Goal: Information Seeking & Learning: Find specific fact

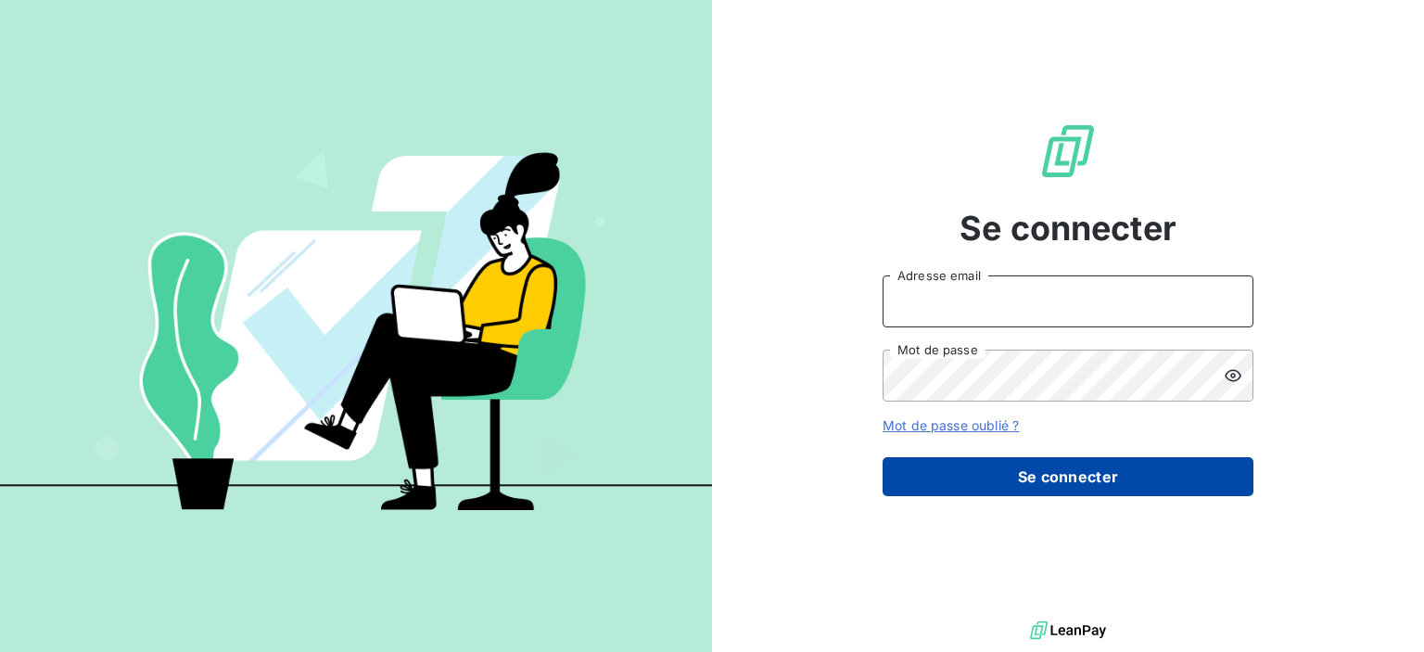
type input "[PERSON_NAME][EMAIL_ADDRESS][DOMAIN_NAME]"
click at [1090, 478] on button "Se connecter" at bounding box center [1068, 476] width 371 height 39
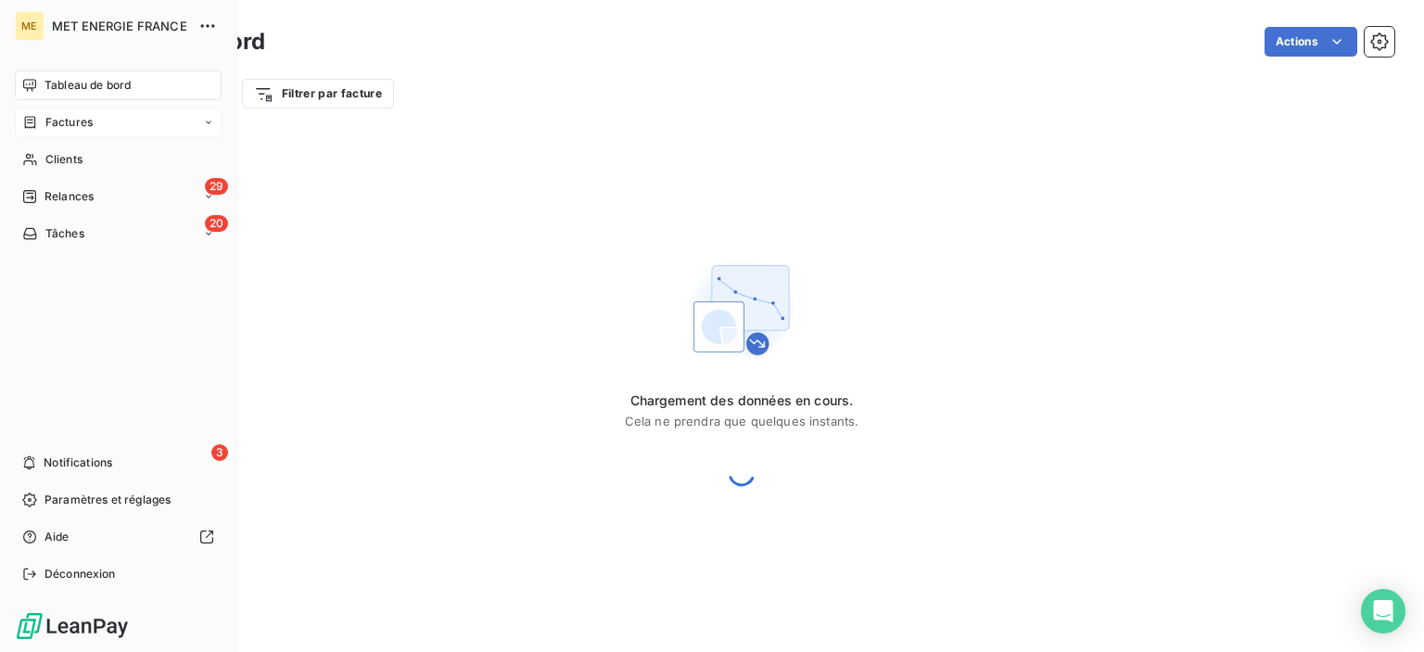
click at [63, 126] on span "Factures" at bounding box center [68, 122] width 47 height 17
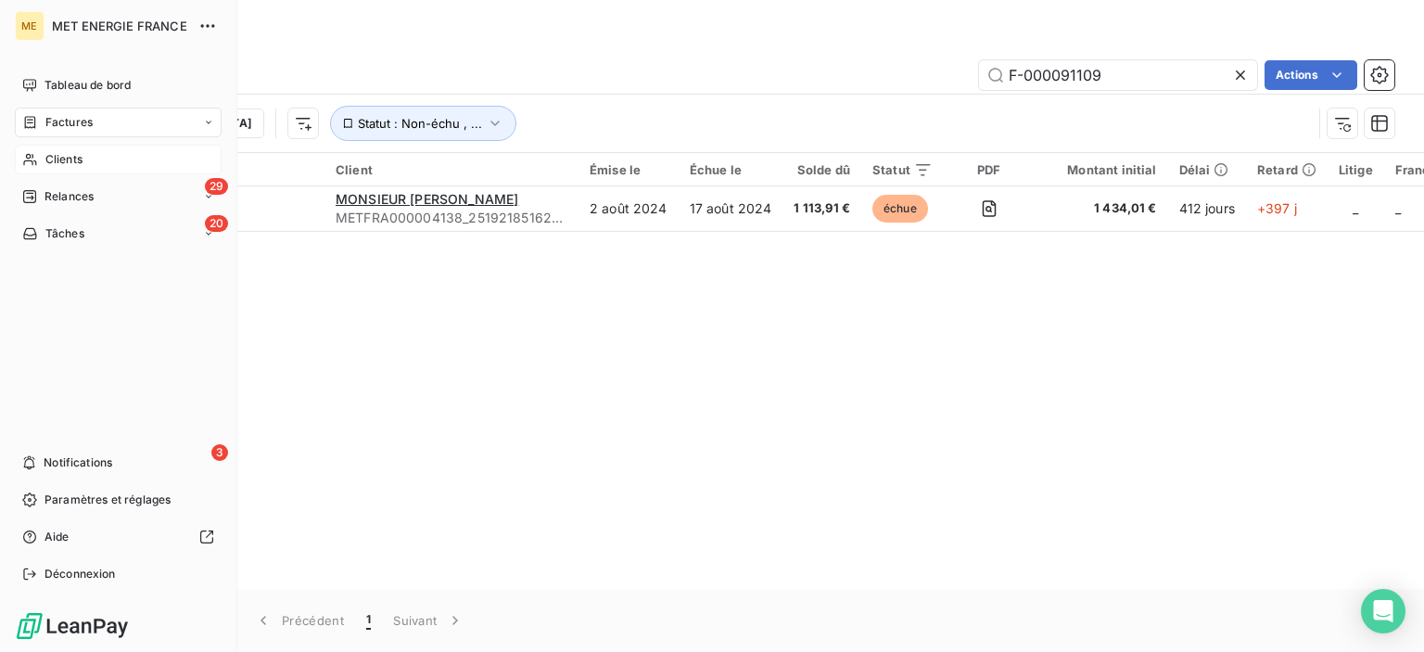
click at [70, 167] on span "Clients" at bounding box center [63, 159] width 37 height 17
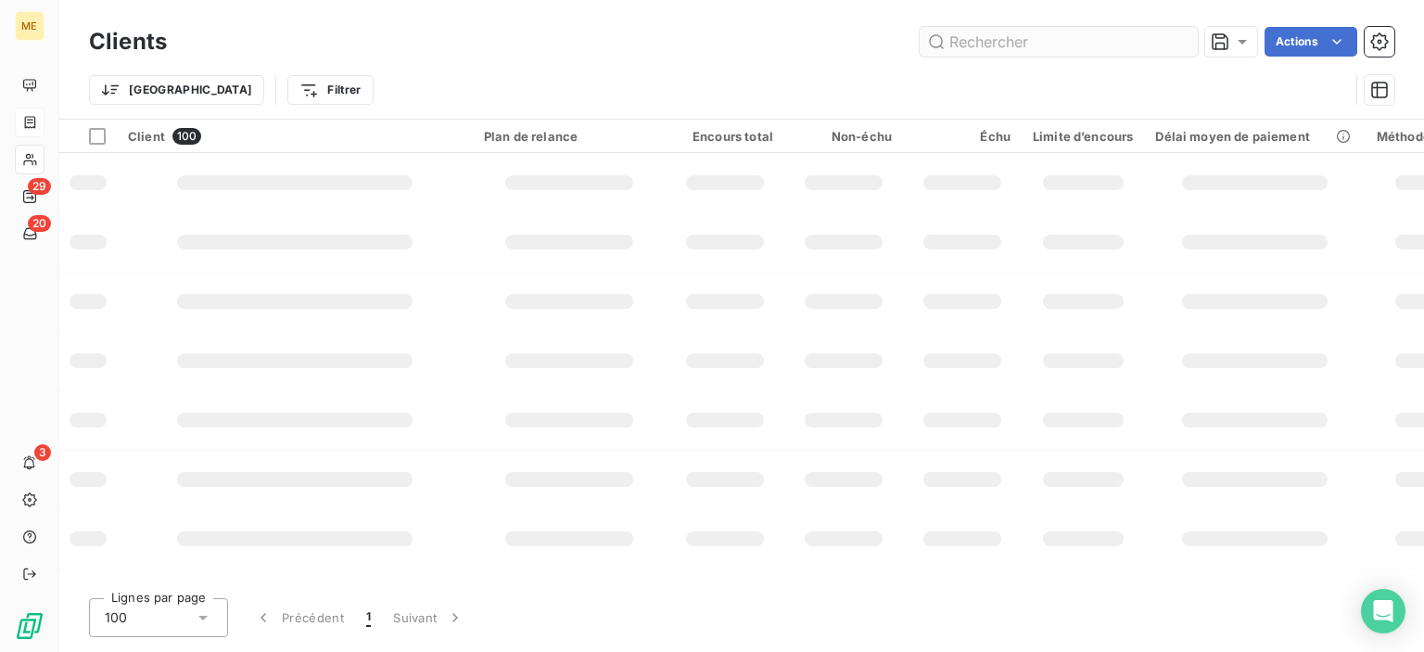
click at [1013, 41] on input "text" at bounding box center [1059, 42] width 278 height 30
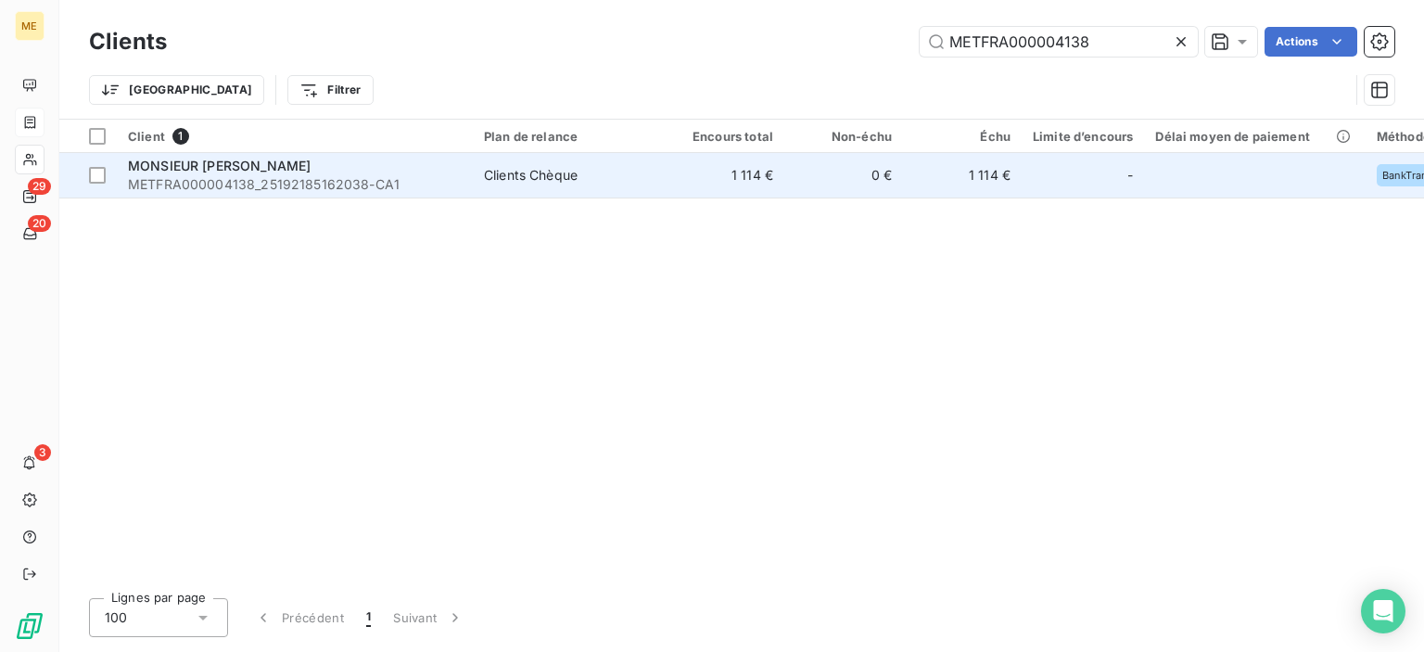
type input "METFRA000004138"
click at [749, 175] on td "1 114 €" at bounding box center [725, 175] width 119 height 45
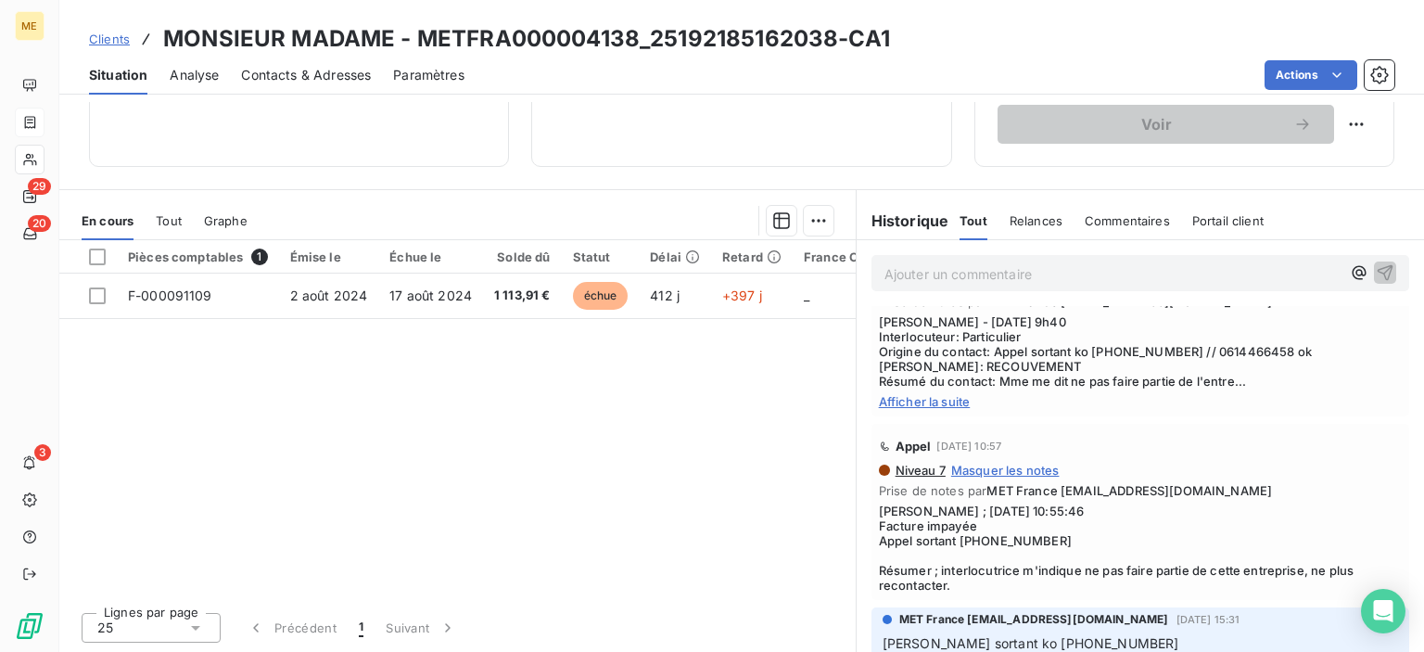
scroll to position [185, 0]
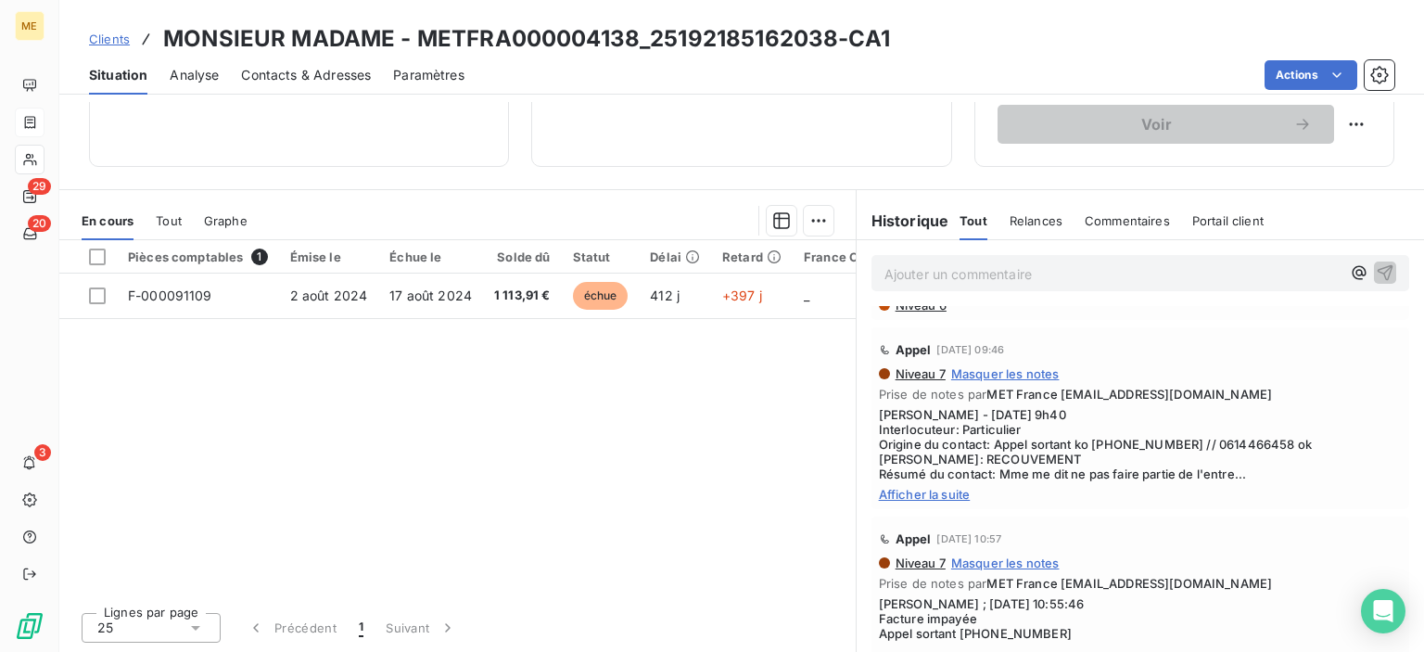
click at [950, 492] on span "Afficher la suite" at bounding box center [1140, 494] width 523 height 15
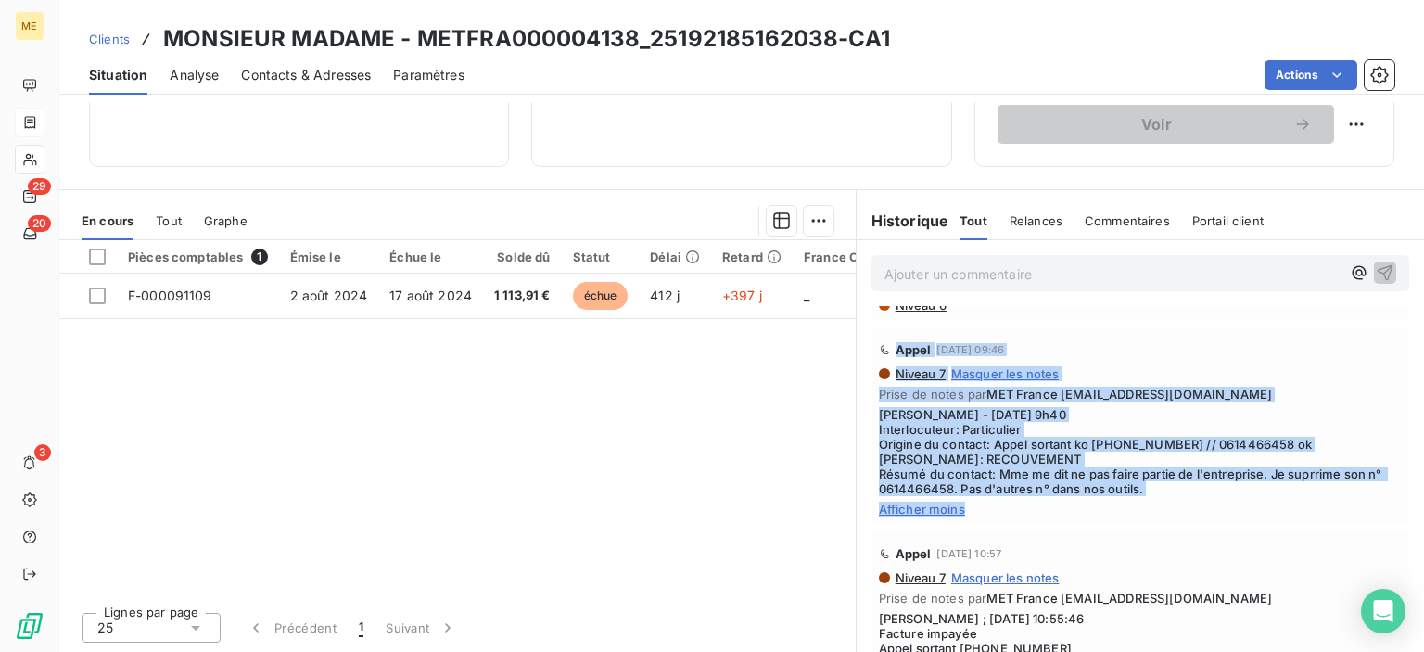
drag, startPoint x: 1132, startPoint y: 492, endPoint x: 872, endPoint y: 342, distance: 300.8
click at [879, 342] on div "Appel [DATE] 09:46 Niveau 7 Masquer les notes Prise de notes par MET France [EM…" at bounding box center [1140, 426] width 523 height 182
copy div "Appel [DATE] 09:46 Niveau 7 Masquer les notes Prise de notes par MET France [EM…"
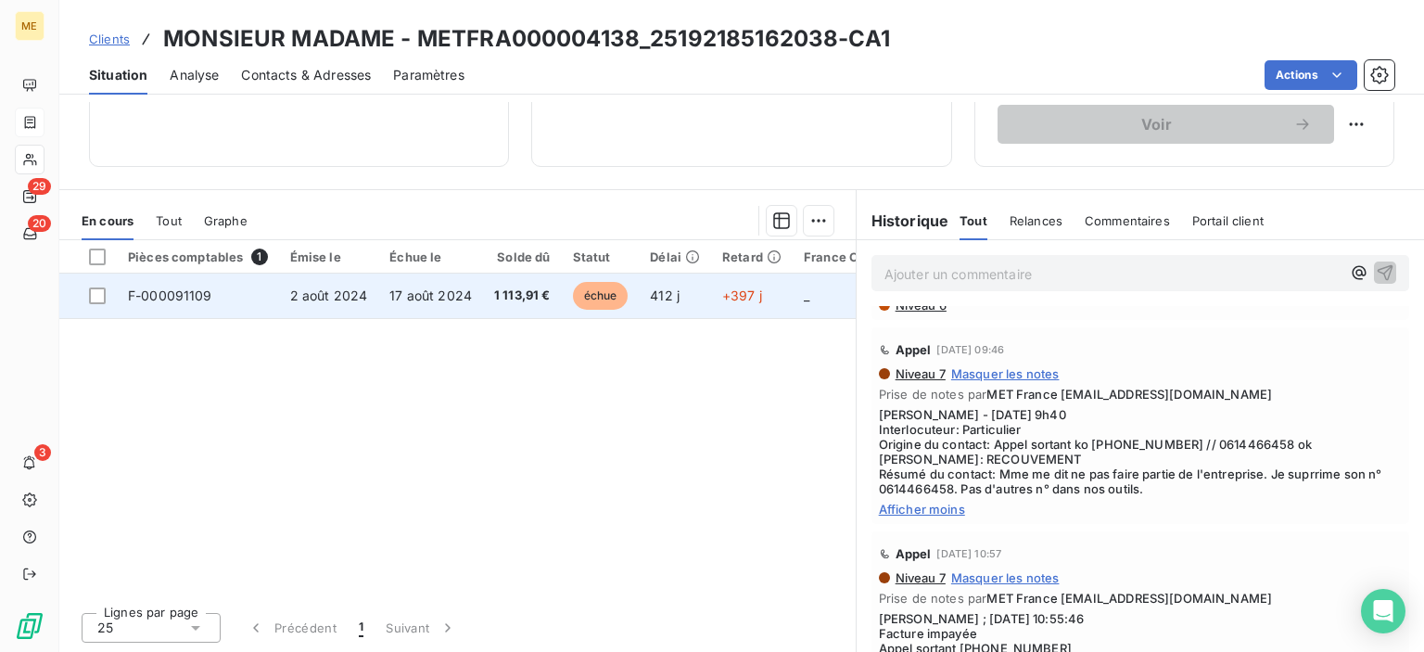
click at [529, 292] on span "1 113,91 €" at bounding box center [522, 296] width 57 height 19
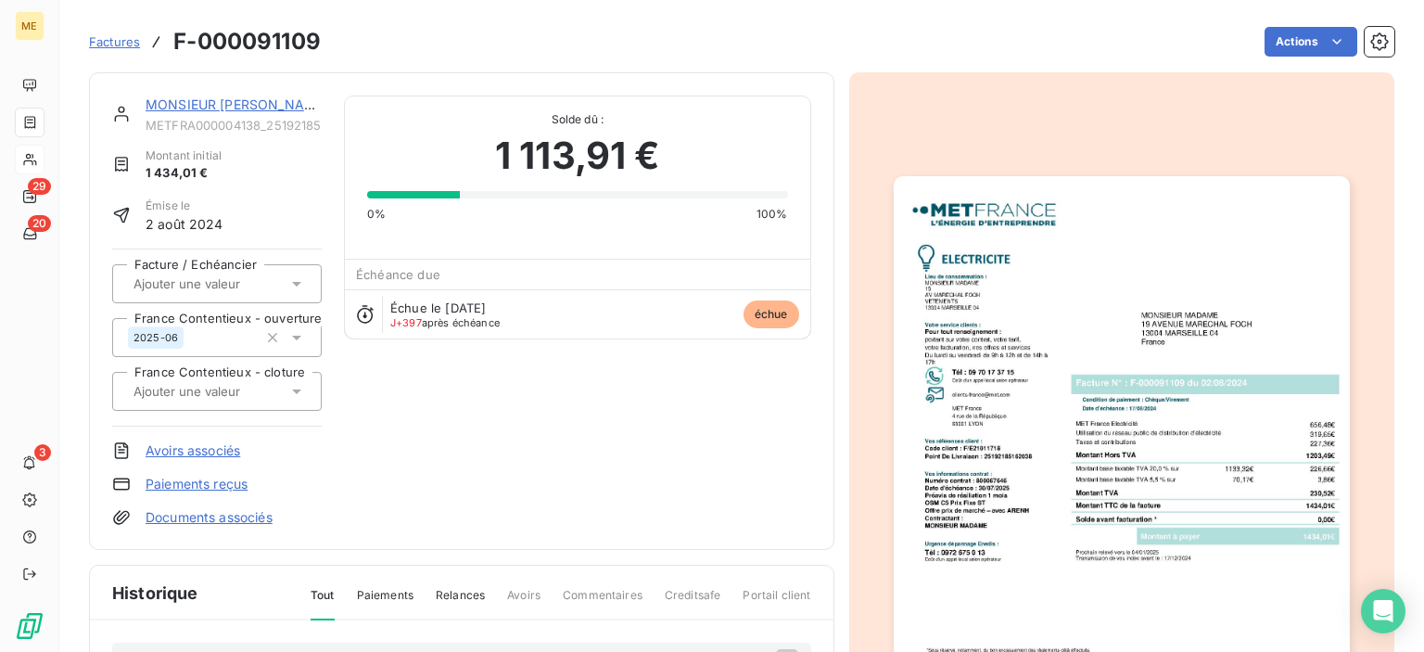
click at [1081, 332] on img "button" at bounding box center [1122, 498] width 456 height 644
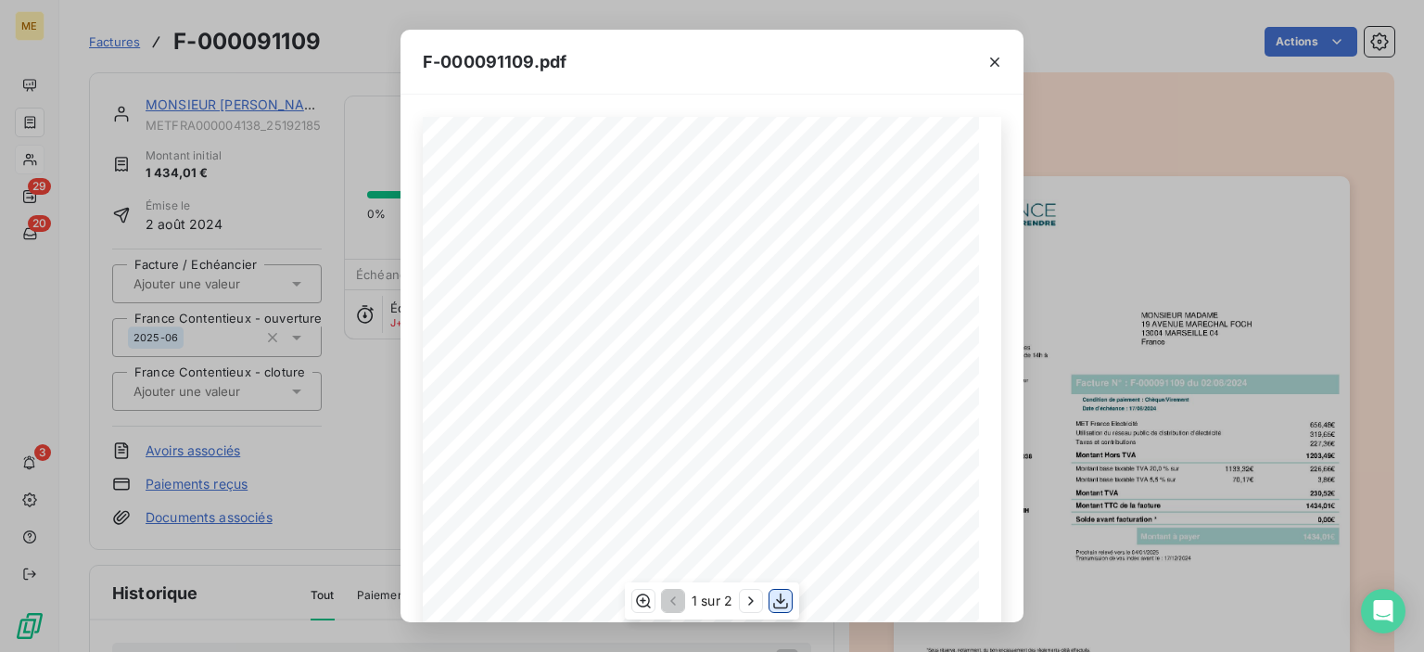
click at [784, 601] on icon "button" at bounding box center [781, 601] width 19 height 19
drag, startPoint x: 1175, startPoint y: 145, endPoint x: 1036, endPoint y: 3, distance: 198.7
click at [1175, 145] on div "F-000091109.pdf *Sous réserve, notamment, du bon encaissement des règlements dé…" at bounding box center [712, 326] width 1424 height 652
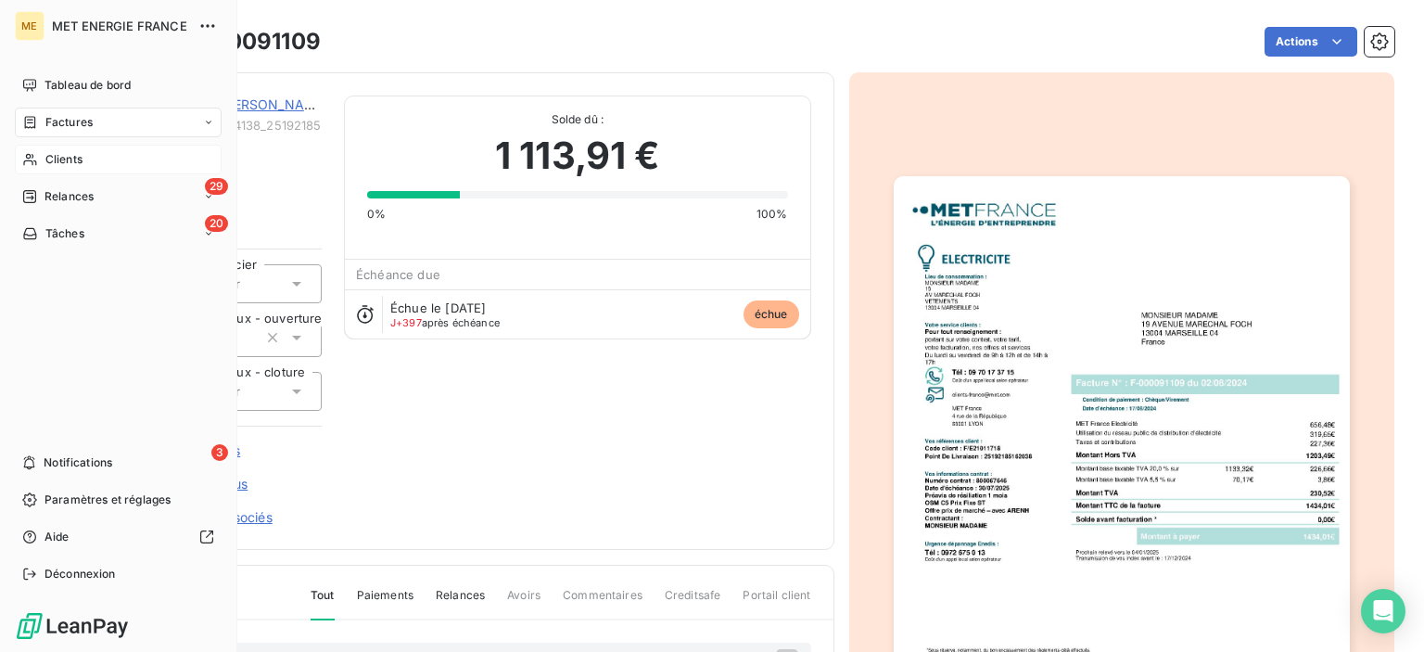
click at [42, 159] on div "Clients" at bounding box center [118, 160] width 207 height 30
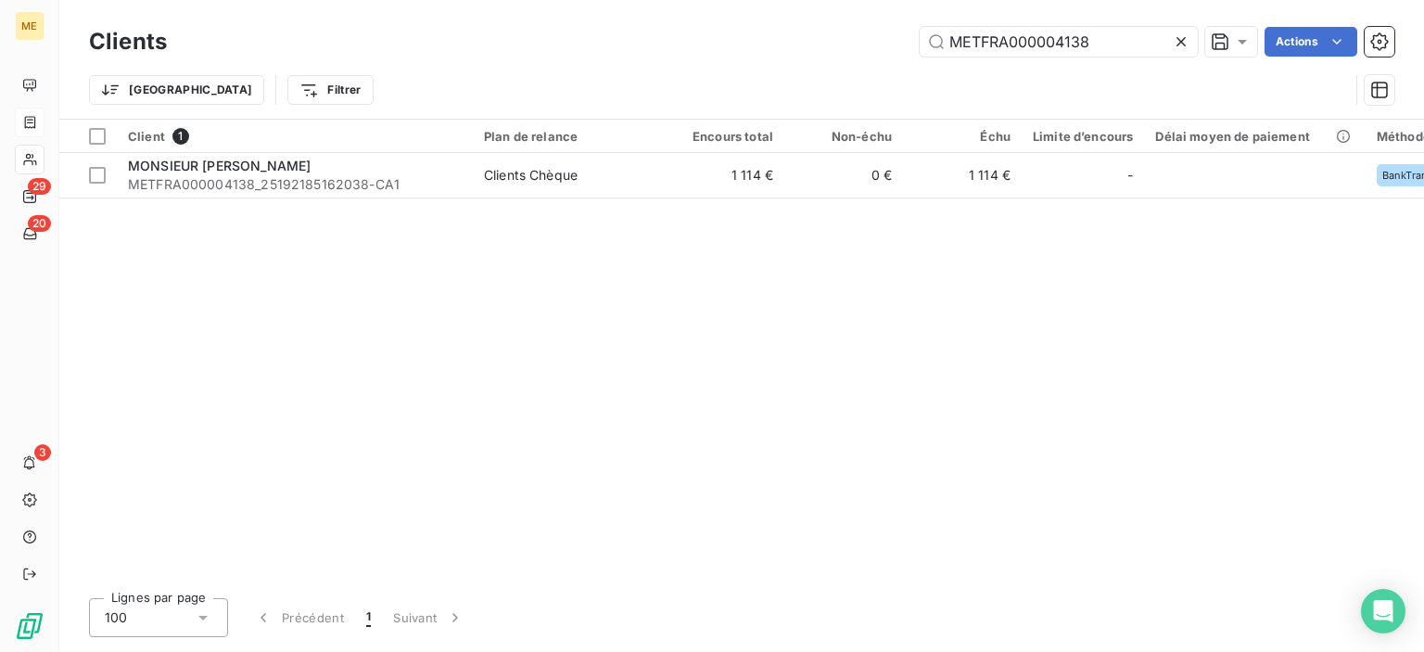
drag, startPoint x: 1124, startPoint y: 46, endPoint x: 777, endPoint y: 25, distance: 347.5
click at [777, 25] on div "Clients METFRA000004138 Actions" at bounding box center [742, 41] width 1306 height 39
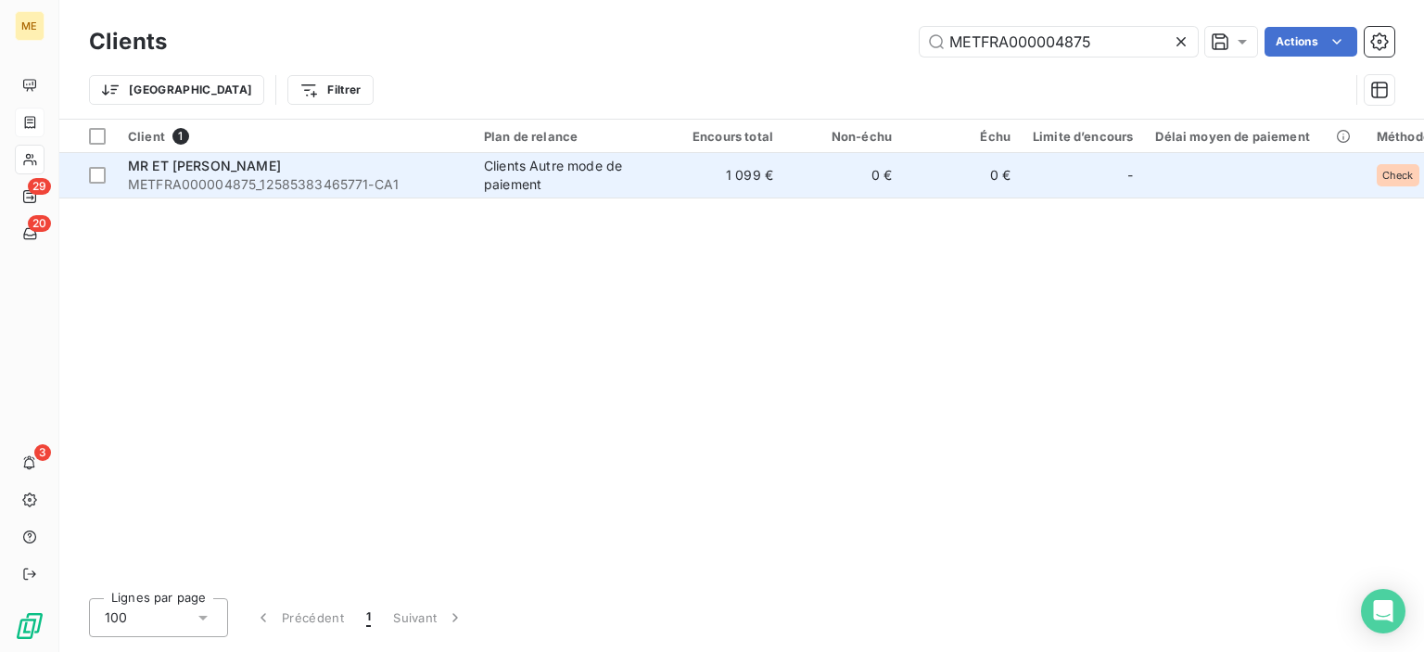
type input "METFRA000004875"
click at [509, 162] on div "Clients Autre mode de paiement" at bounding box center [569, 175] width 171 height 37
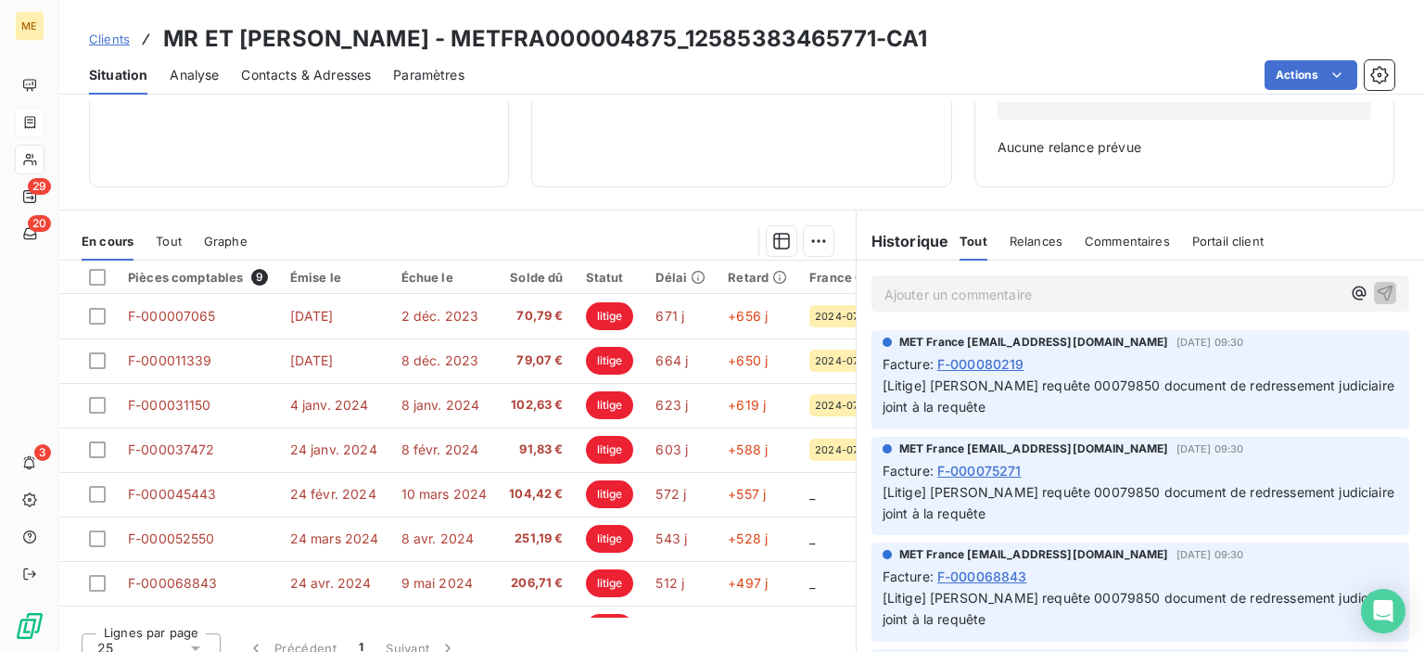
scroll to position [390, 0]
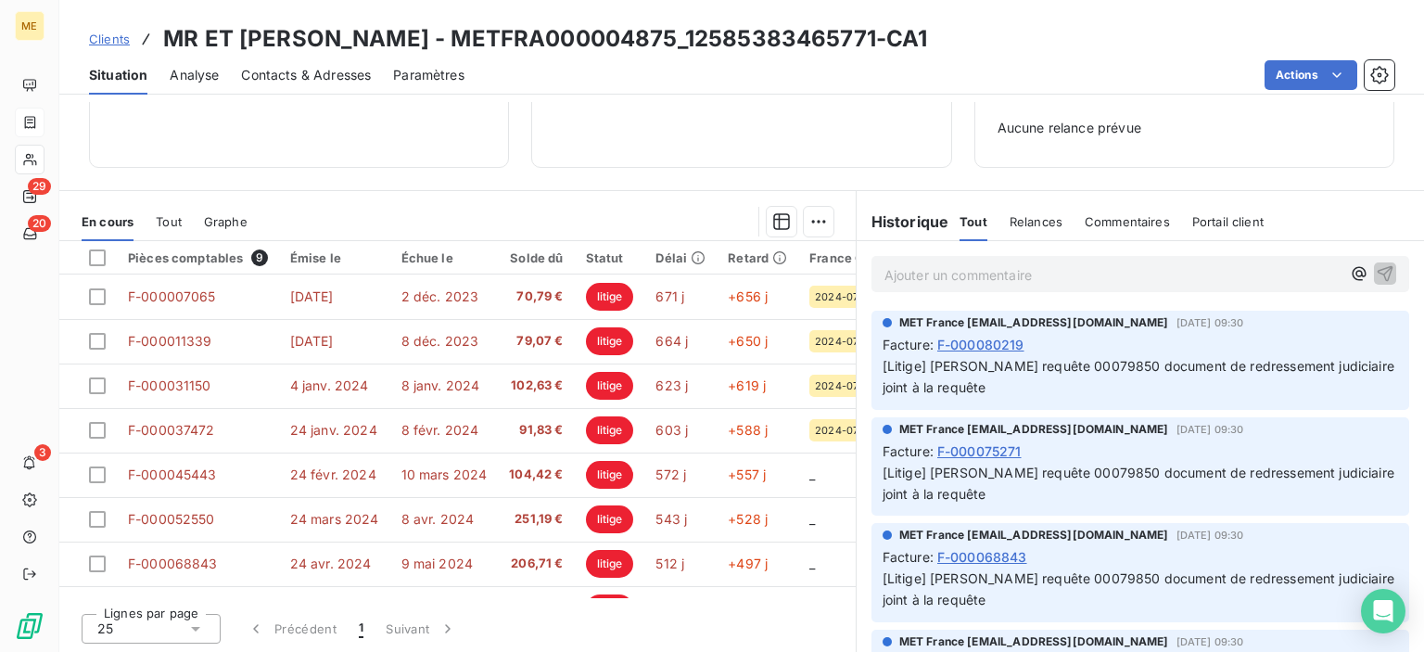
click at [108, 39] on span "Clients" at bounding box center [109, 39] width 41 height 15
click at [115, 39] on span "Clients" at bounding box center [109, 39] width 41 height 15
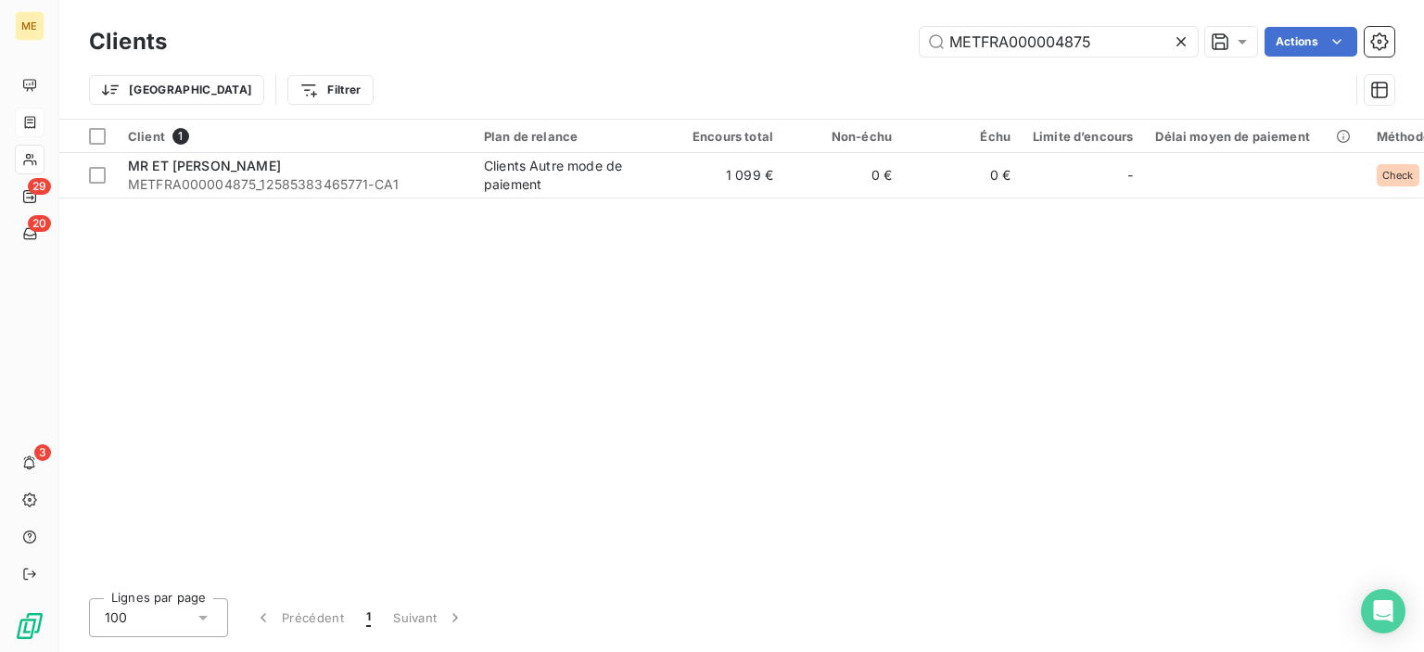
drag, startPoint x: 1096, startPoint y: 38, endPoint x: 854, endPoint y: 38, distance: 242.0
click at [855, 38] on div "METFRA000004875 Actions" at bounding box center [791, 42] width 1205 height 30
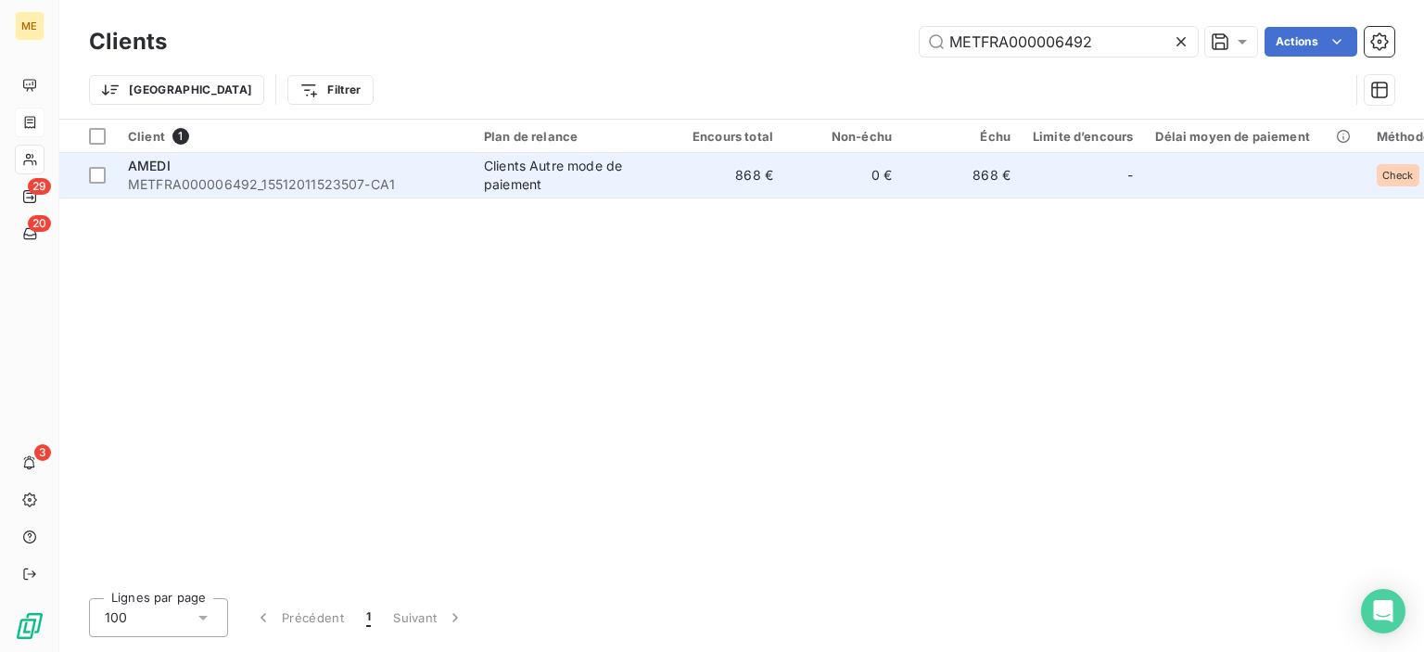
type input "METFRA000006492"
click at [585, 175] on div "Clients Autre mode de paiement" at bounding box center [569, 175] width 171 height 37
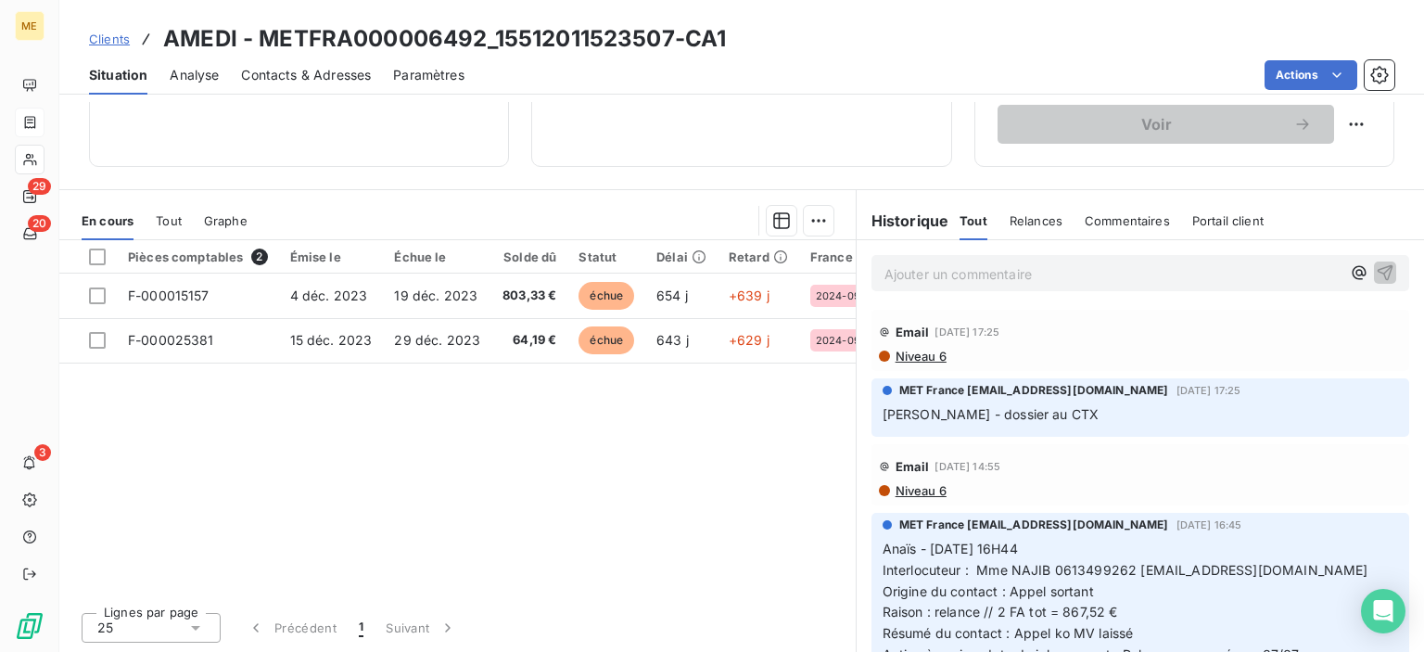
scroll to position [93, 0]
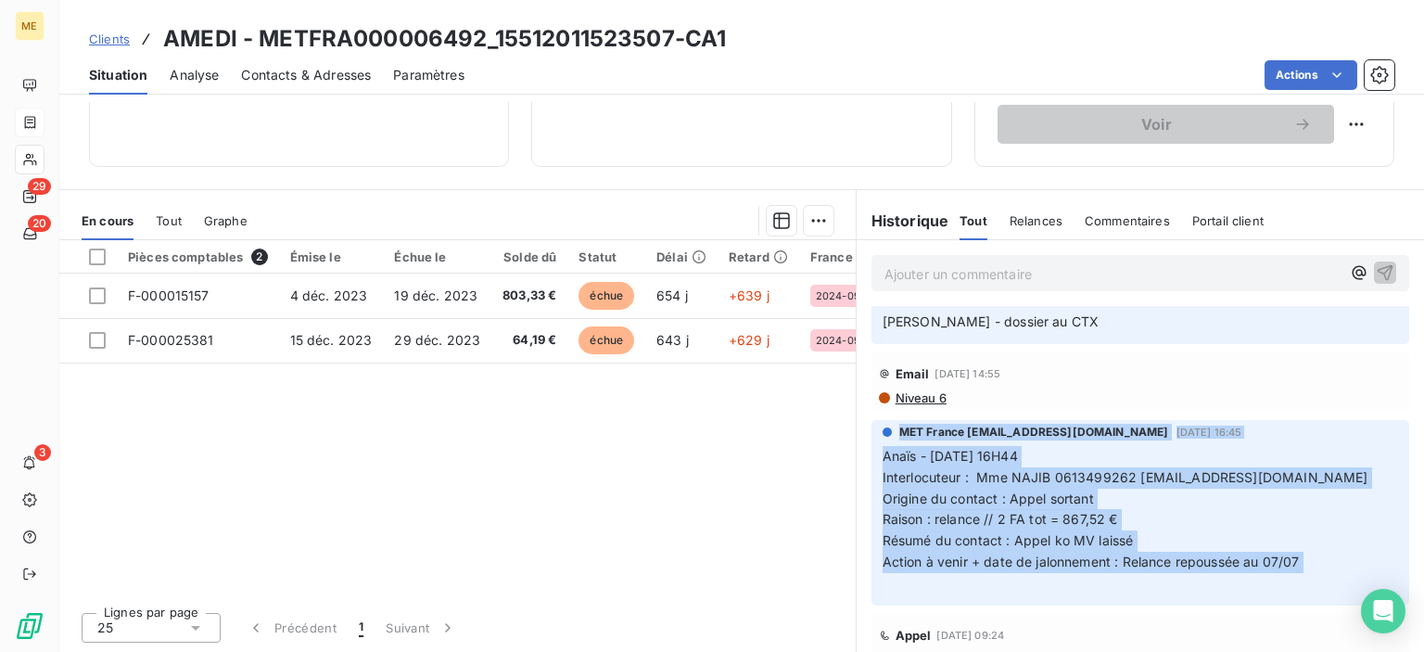
drag, startPoint x: 1334, startPoint y: 574, endPoint x: 876, endPoint y: 423, distance: 482.4
click at [883, 424] on div "MET France [EMAIL_ADDRESS][DOMAIN_NAME] [DATE] 16:45 Anaïs - [DATE] 16H44 Inter…" at bounding box center [1141, 509] width 516 height 171
copy div "MET France [EMAIL_ADDRESS][DOMAIN_NAME] [DATE] 16:45 Anaïs - [DATE] 16H44 Inter…"
click at [1320, 481] on p "Anaïs - [DATE] 16H44 Interlocuteur : Mme NAJIB 0613499262 [EMAIL_ADDRESS][DOMAI…" at bounding box center [1141, 520] width 516 height 148
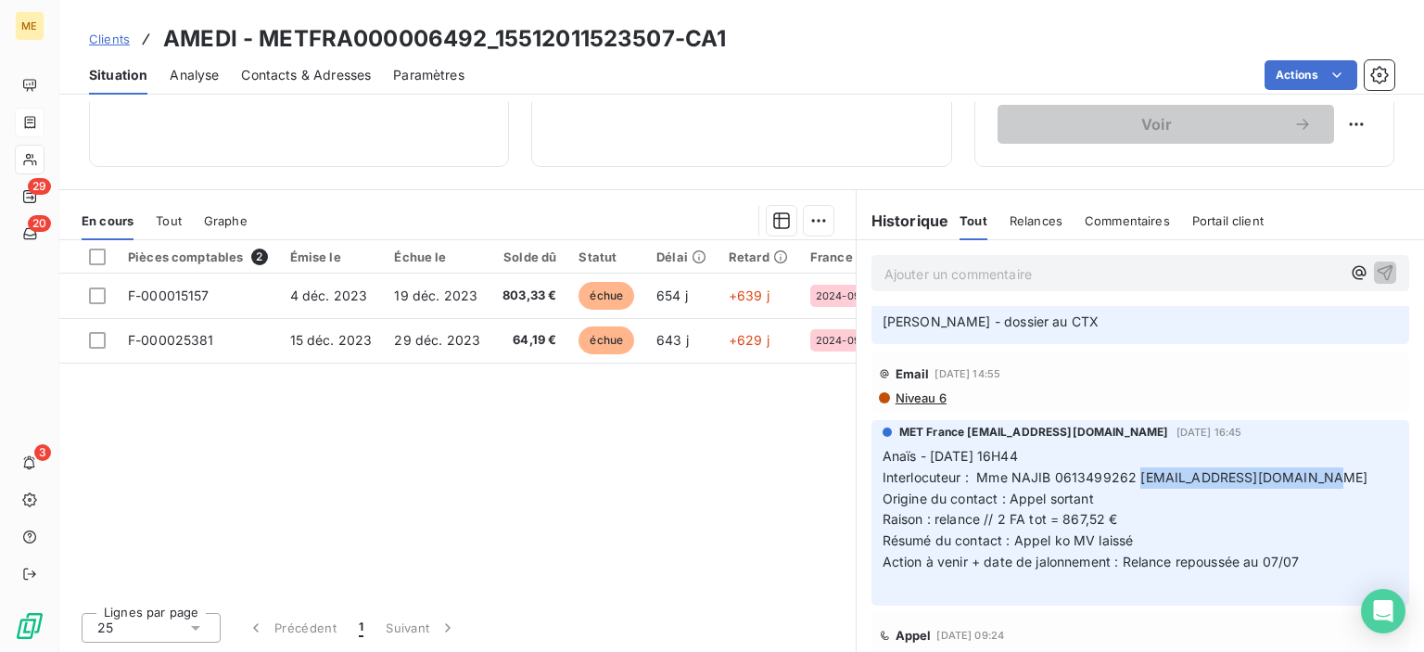
drag, startPoint x: 1309, startPoint y: 478, endPoint x: 1129, endPoint y: 478, distance: 179.9
click at [1129, 478] on p "Anaïs - [DATE] 16H44 Interlocuteur : Mme NAJIB 0613499262 [EMAIL_ADDRESS][DOMAI…" at bounding box center [1141, 520] width 516 height 148
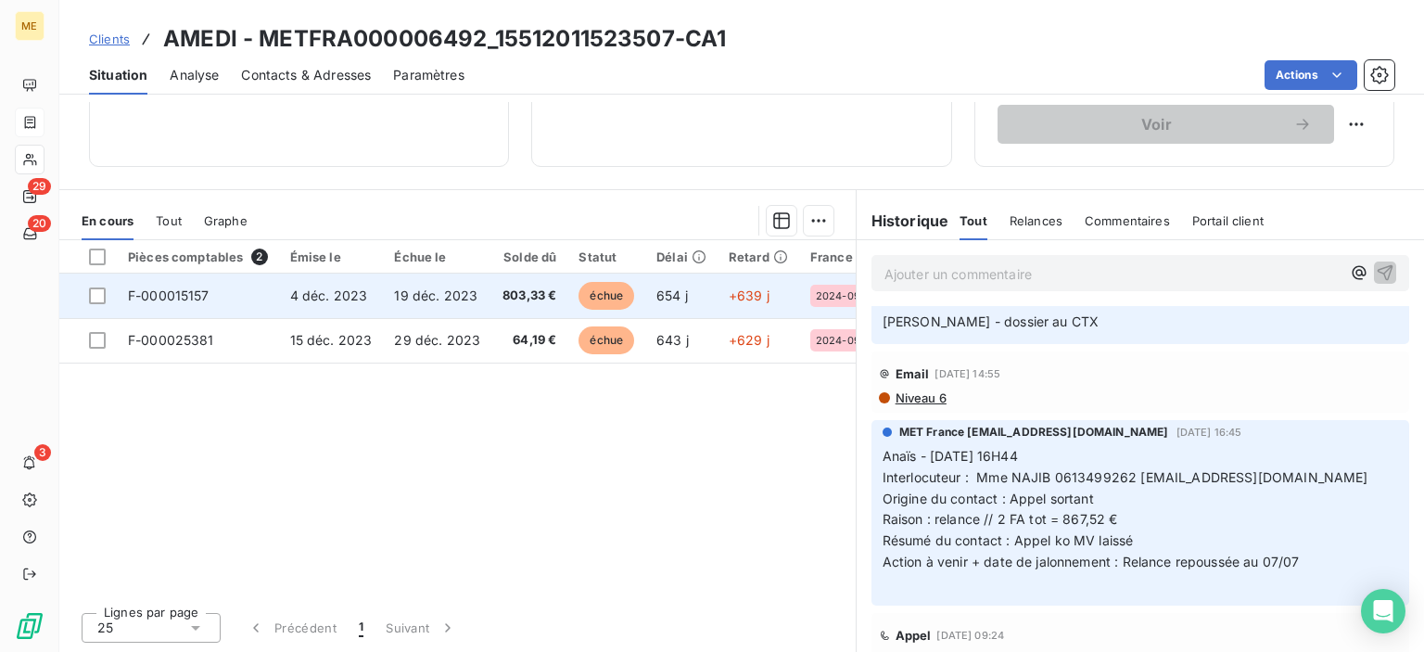
click at [215, 300] on td "F-000015157" at bounding box center [198, 296] width 162 height 45
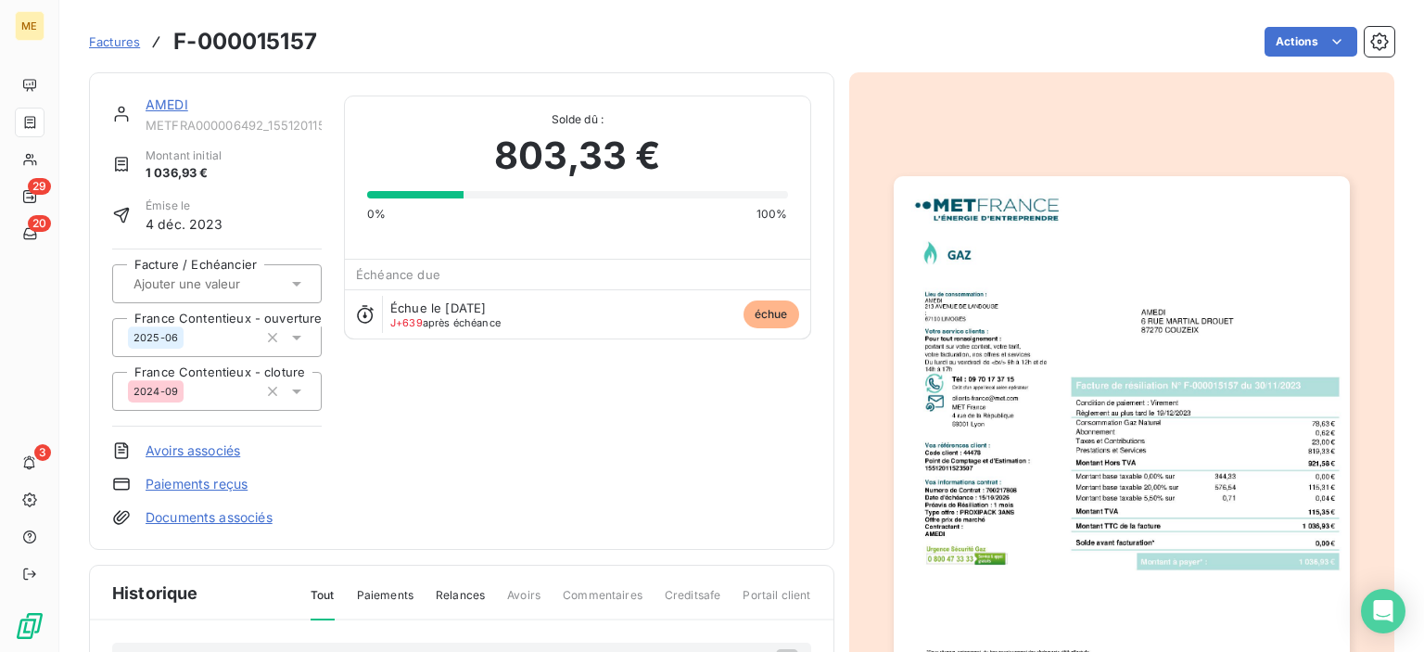
click at [1220, 236] on img "button" at bounding box center [1122, 498] width 456 height 644
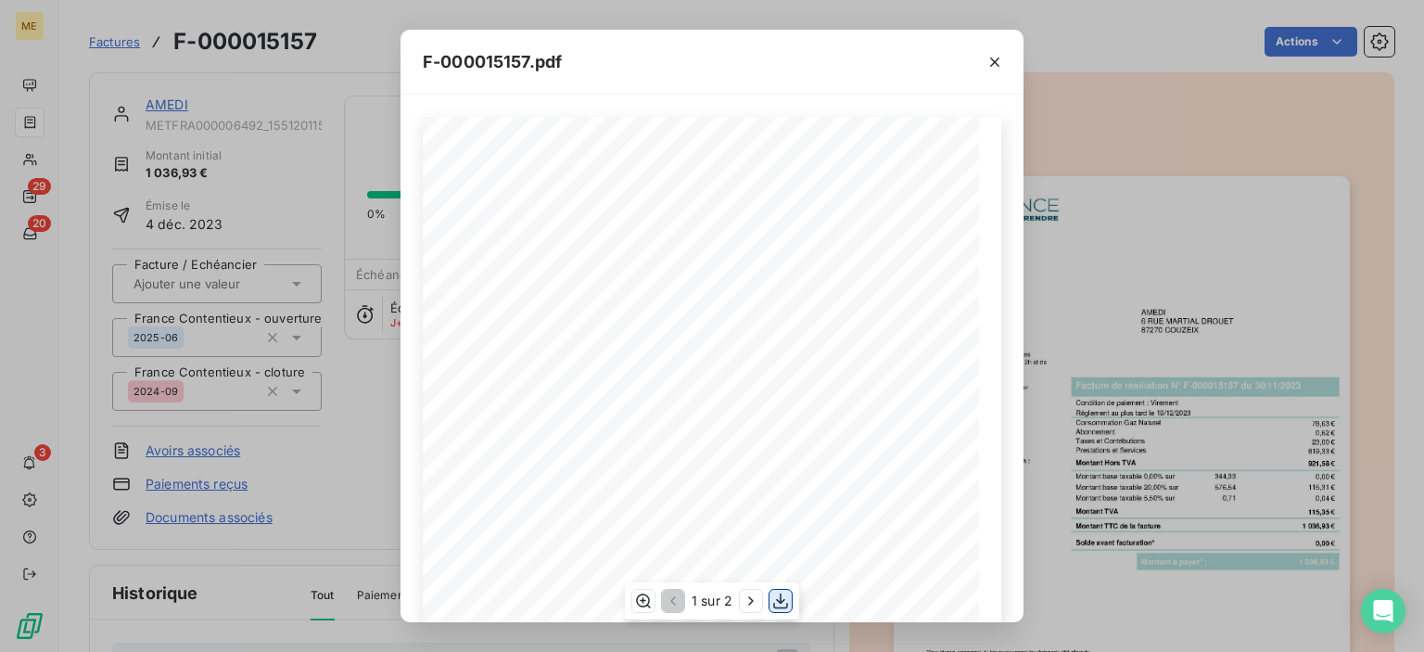
click at [779, 604] on icon "button" at bounding box center [781, 601] width 19 height 19
click at [853, 62] on div "F-000015157.pdf" at bounding box center [712, 62] width 623 height 65
click at [999, 62] on icon "button" at bounding box center [995, 62] width 19 height 19
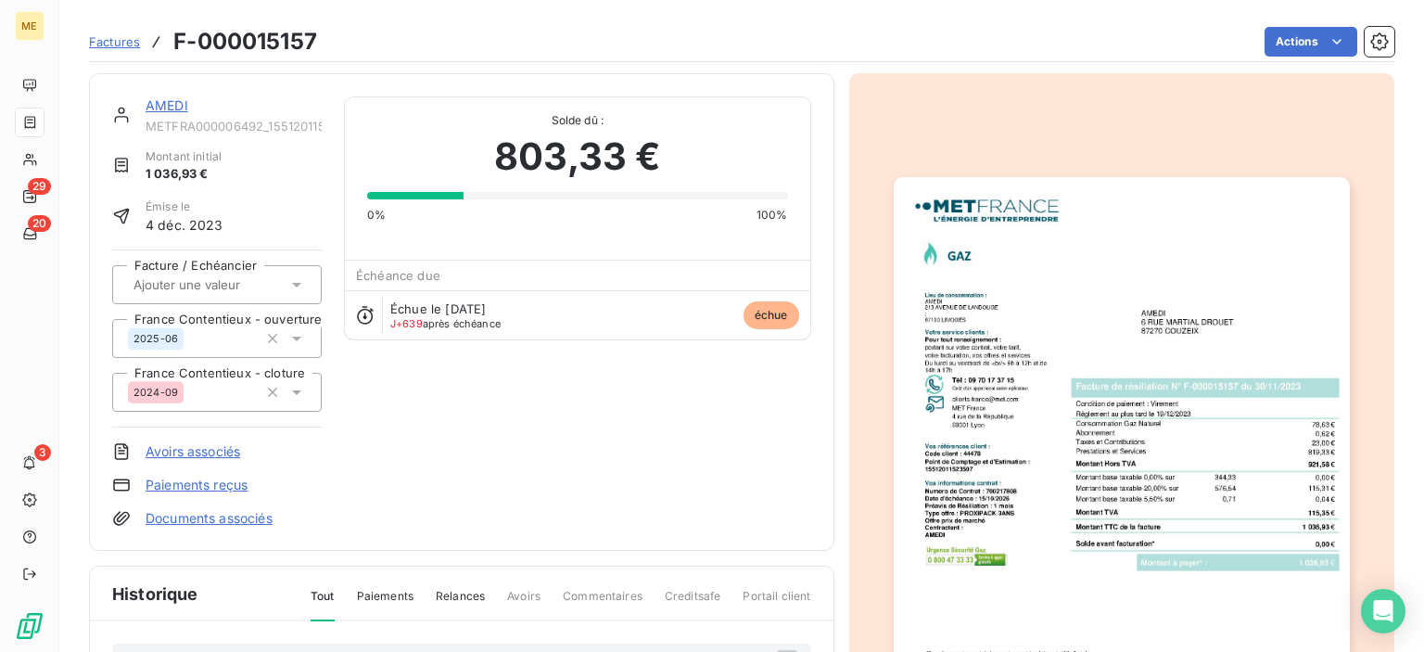
scroll to position [185, 0]
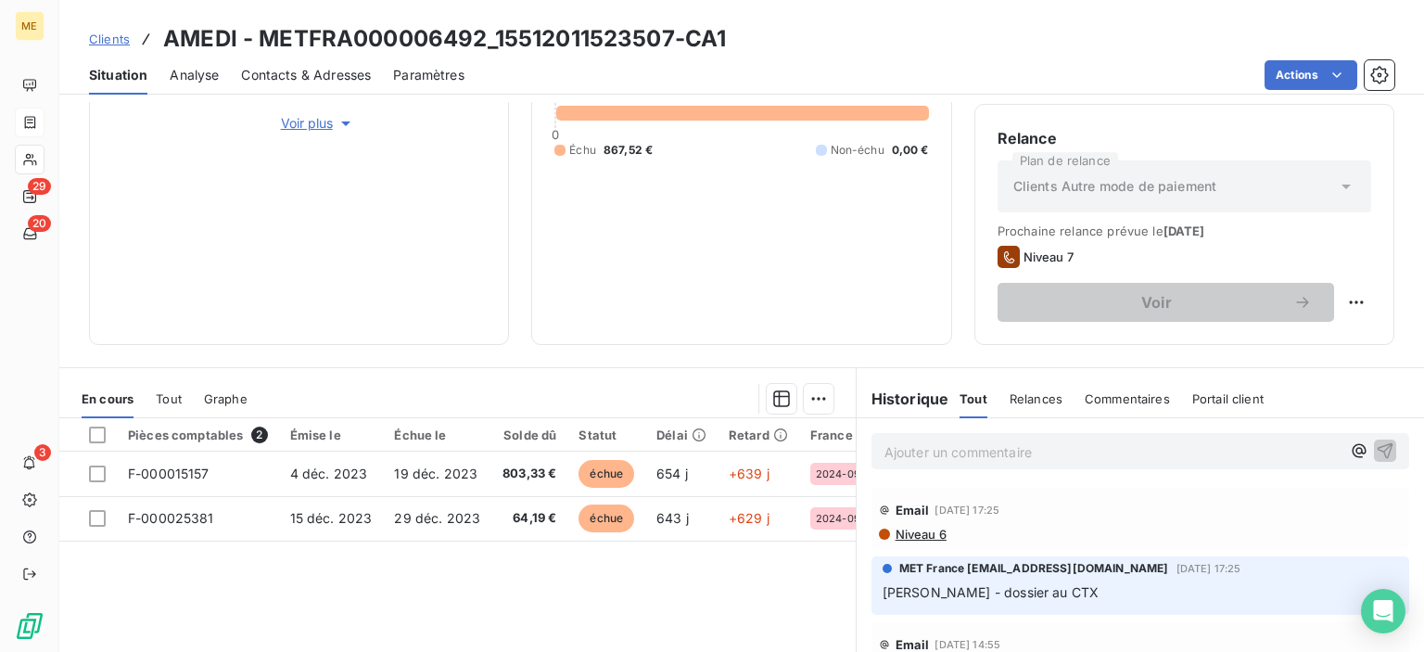
scroll to position [456, 0]
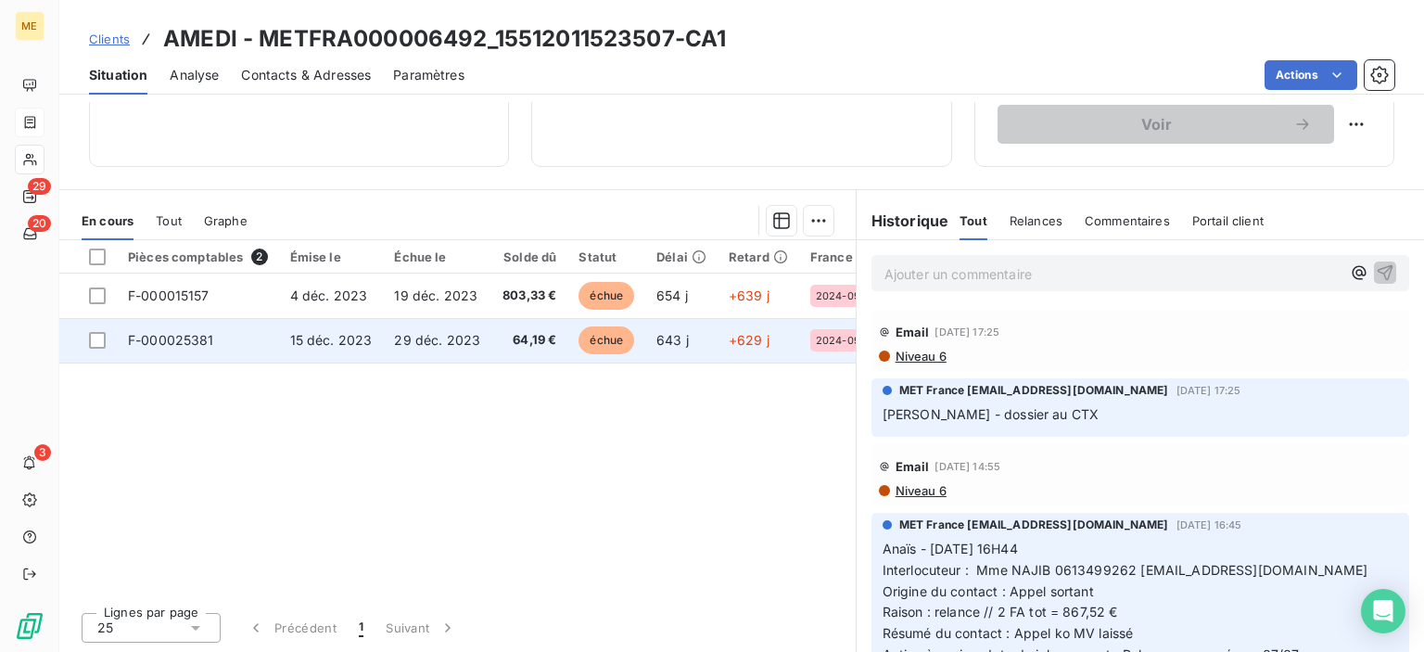
click at [189, 347] on span "F-000025381" at bounding box center [171, 340] width 86 height 16
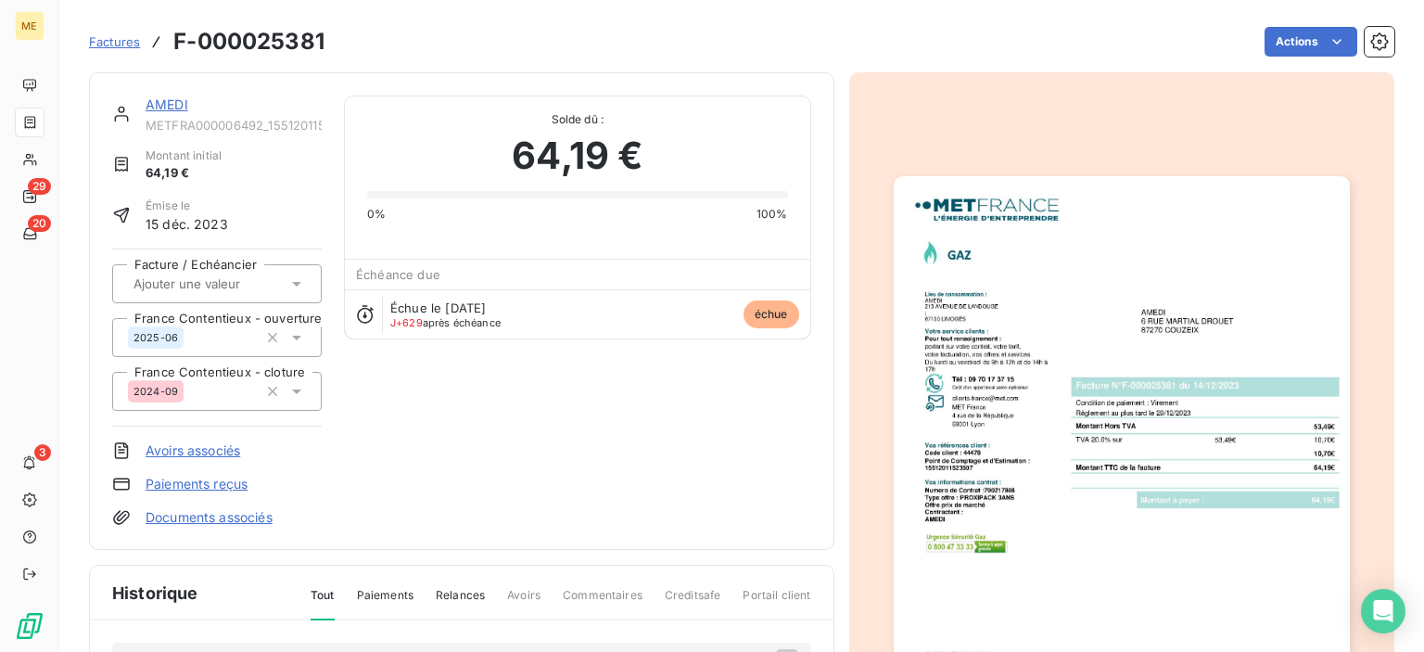
click at [1169, 440] on img "button" at bounding box center [1122, 498] width 456 height 644
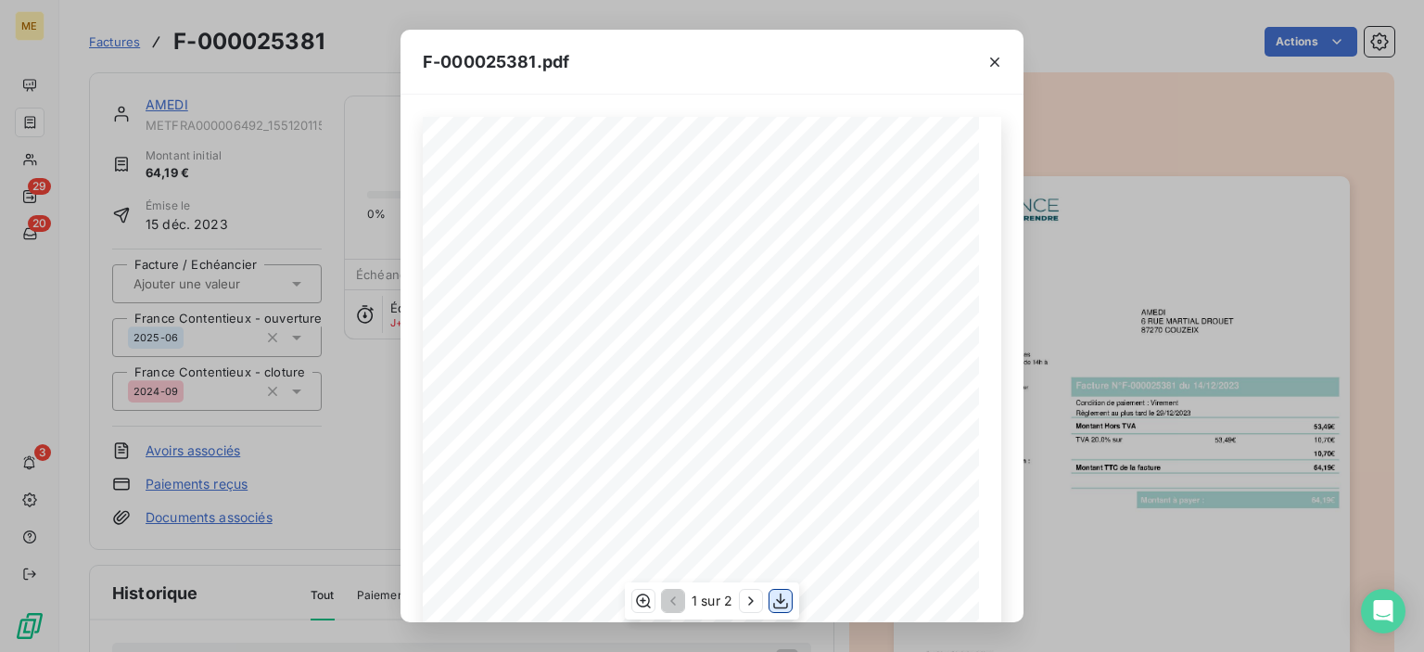
click at [783, 601] on icon "button" at bounding box center [780, 601] width 15 height 16
click at [991, 61] on icon "button" at bounding box center [995, 62] width 19 height 19
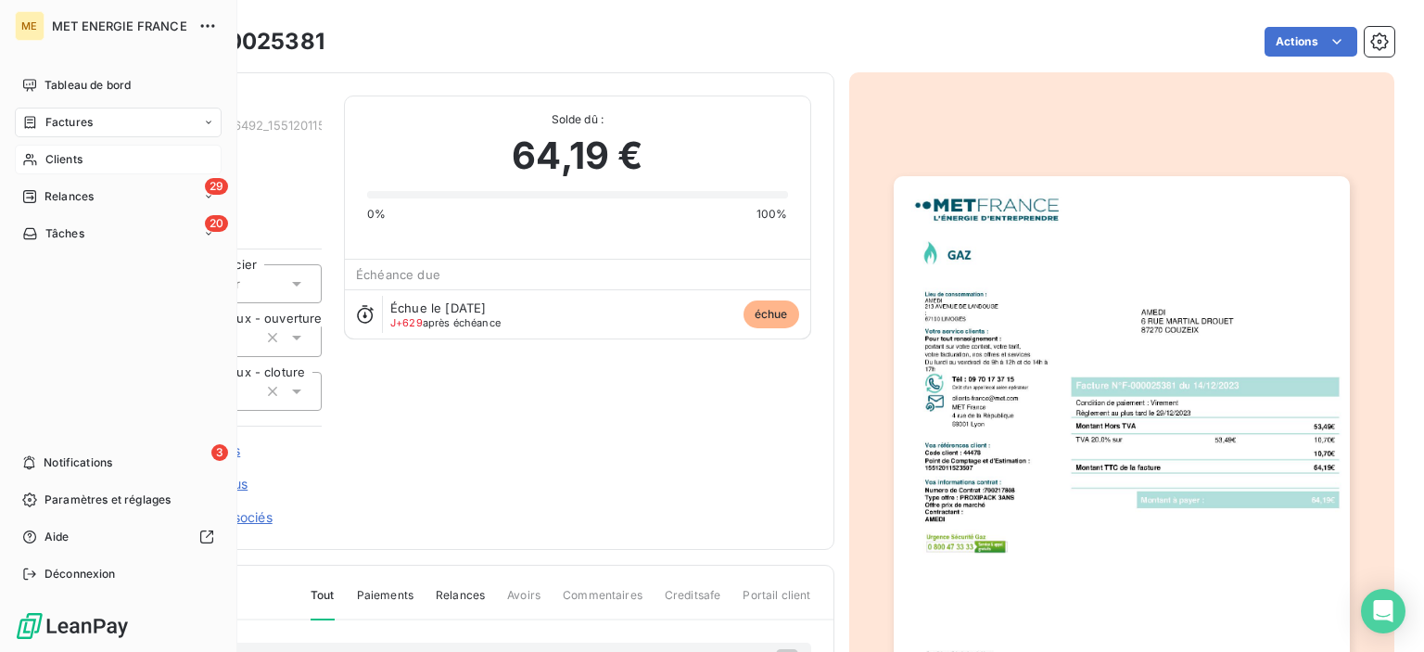
click at [58, 155] on span "Clients" at bounding box center [63, 159] width 37 height 17
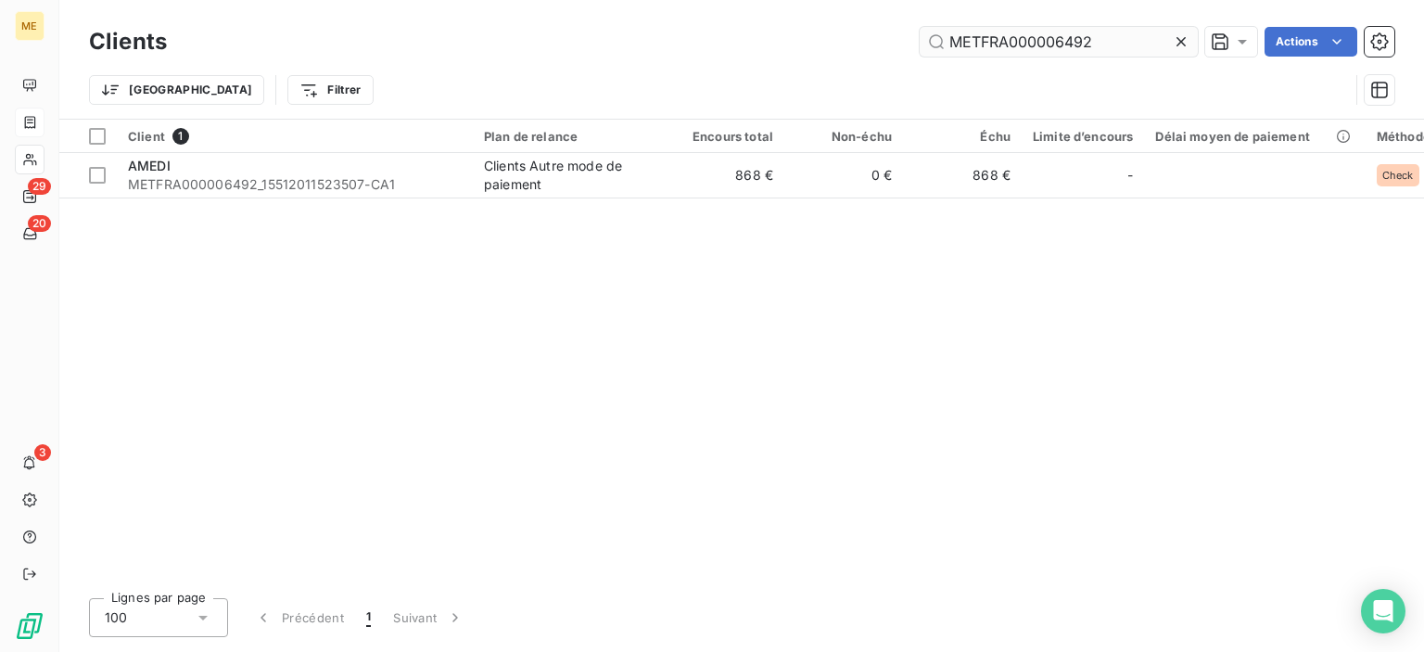
drag, startPoint x: 1057, startPoint y: 40, endPoint x: 1111, endPoint y: 40, distance: 53.8
click at [1111, 40] on input "METFRA000006492" at bounding box center [1059, 42] width 278 height 30
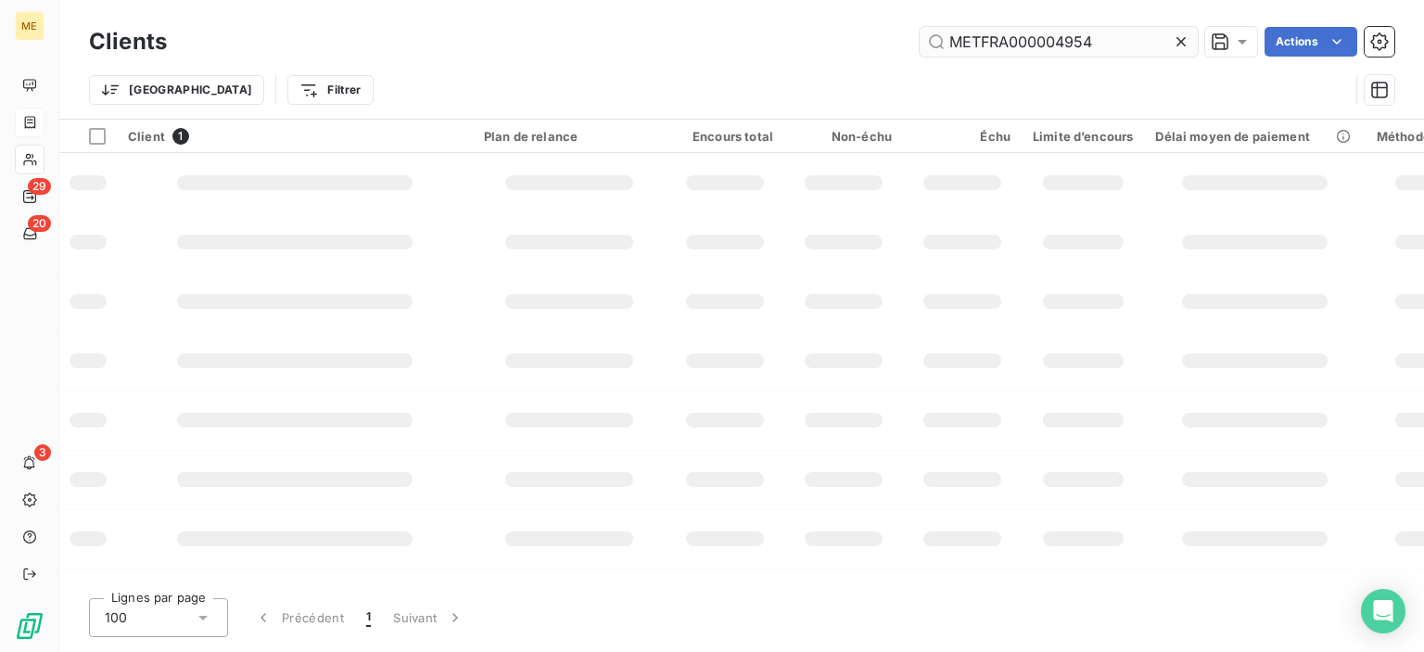
type input "METFRA000004954"
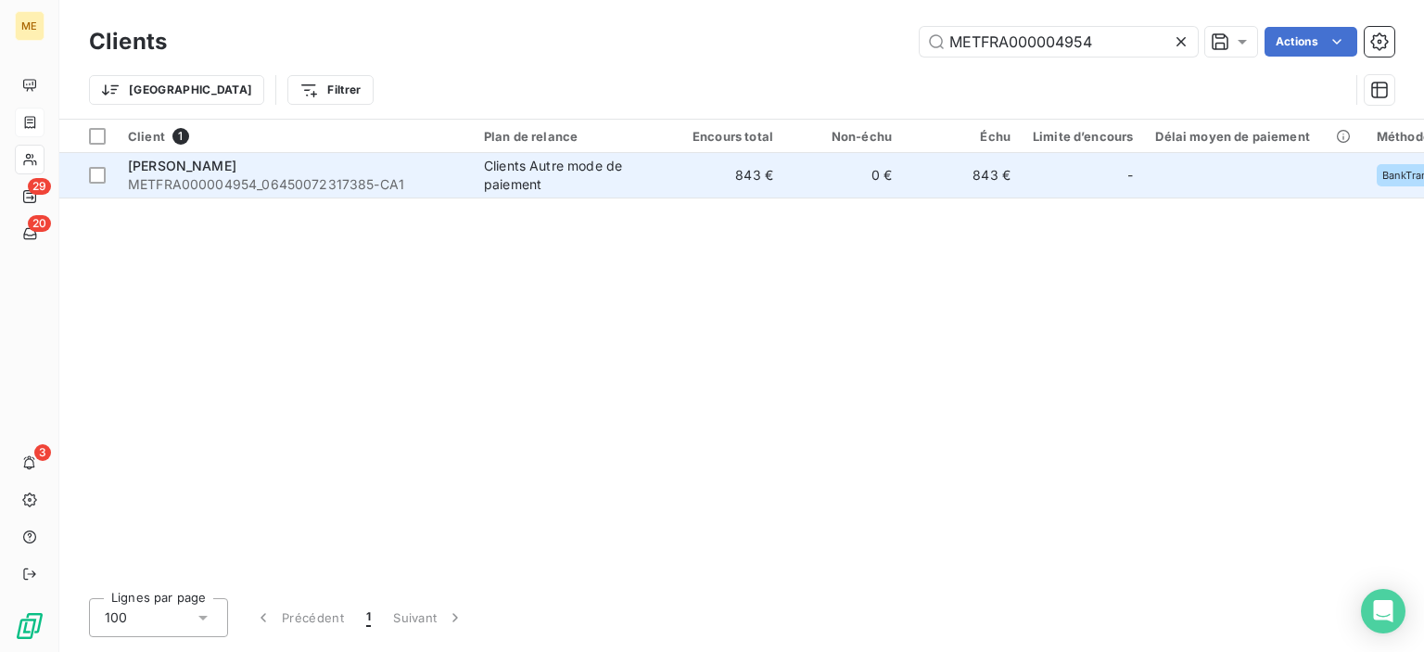
click at [522, 166] on div "Clients Autre mode de paiement" at bounding box center [569, 175] width 171 height 37
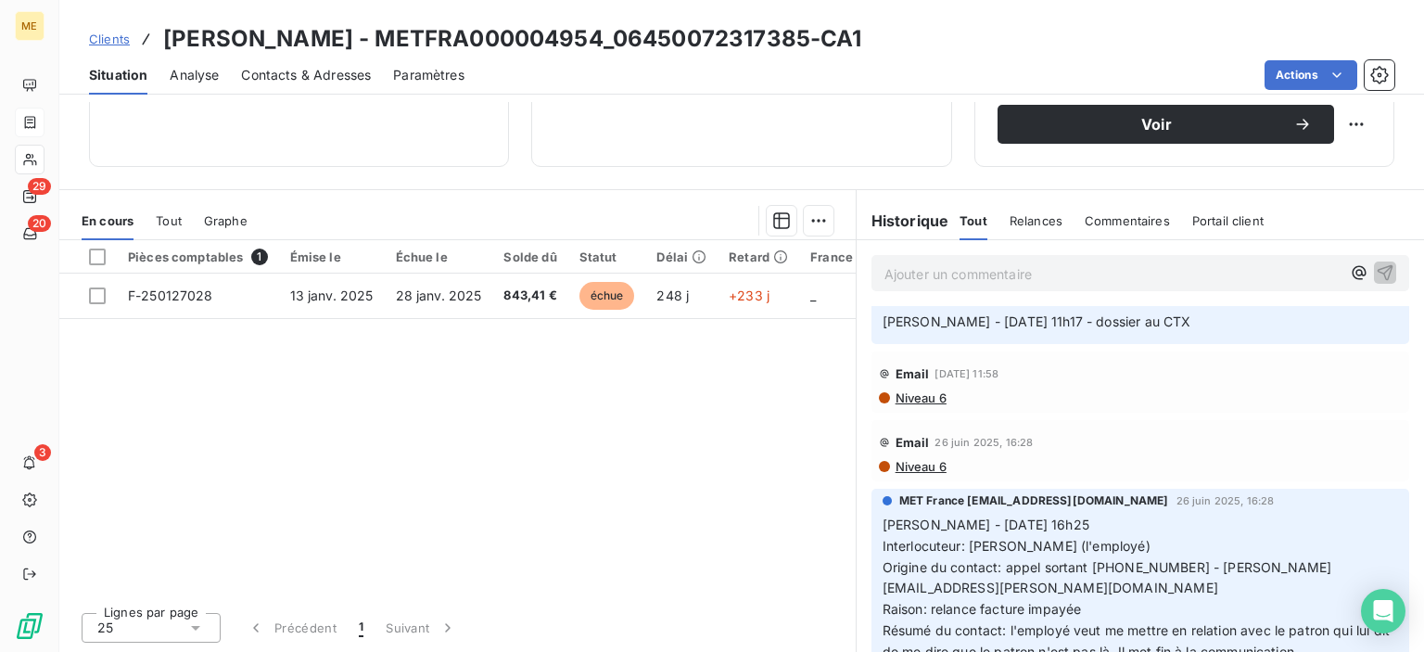
scroll to position [185, 0]
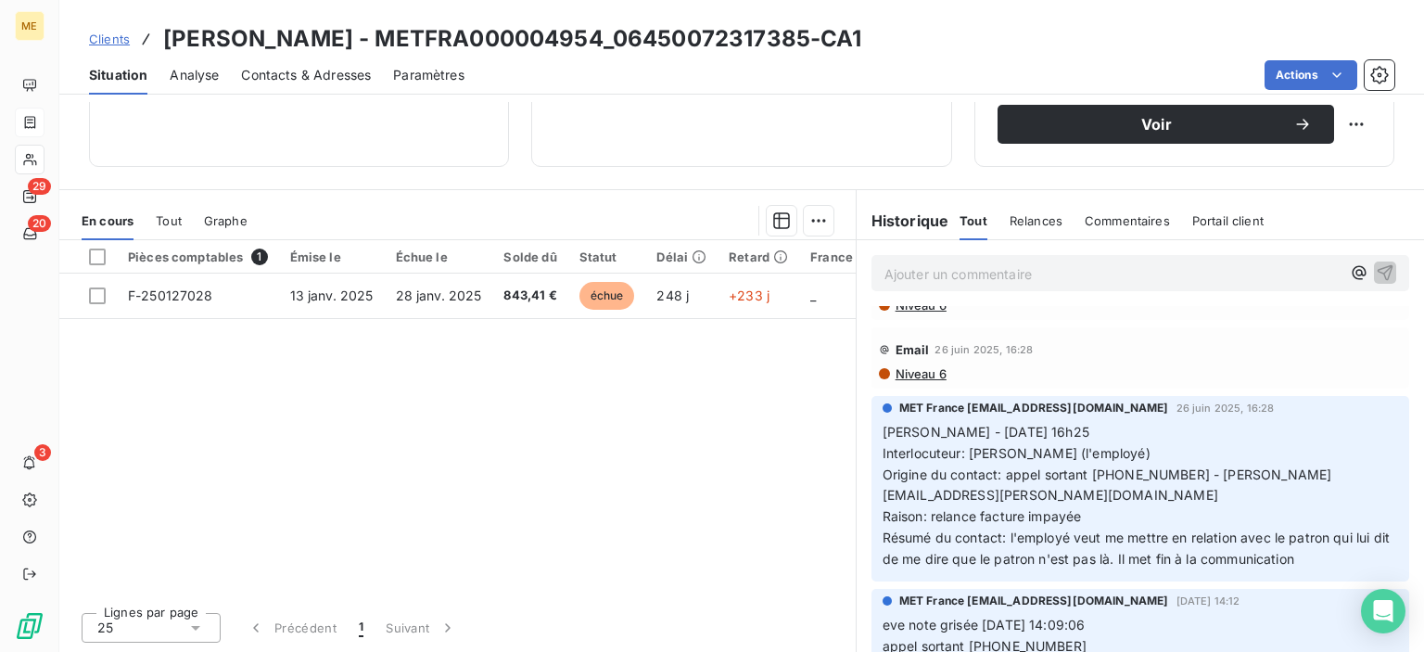
drag, startPoint x: 875, startPoint y: 434, endPoint x: 1322, endPoint y: 562, distance: 464.9
click at [1322, 562] on p "[PERSON_NAME] - [DATE] 16h25 Interlocuteur: [PERSON_NAME] (l'employé) Origine d…" at bounding box center [1141, 496] width 516 height 148
copy p "[PERSON_NAME] - [DATE] 16h25 Interlocuteur: [PERSON_NAME] (l'employé) Origine d…"
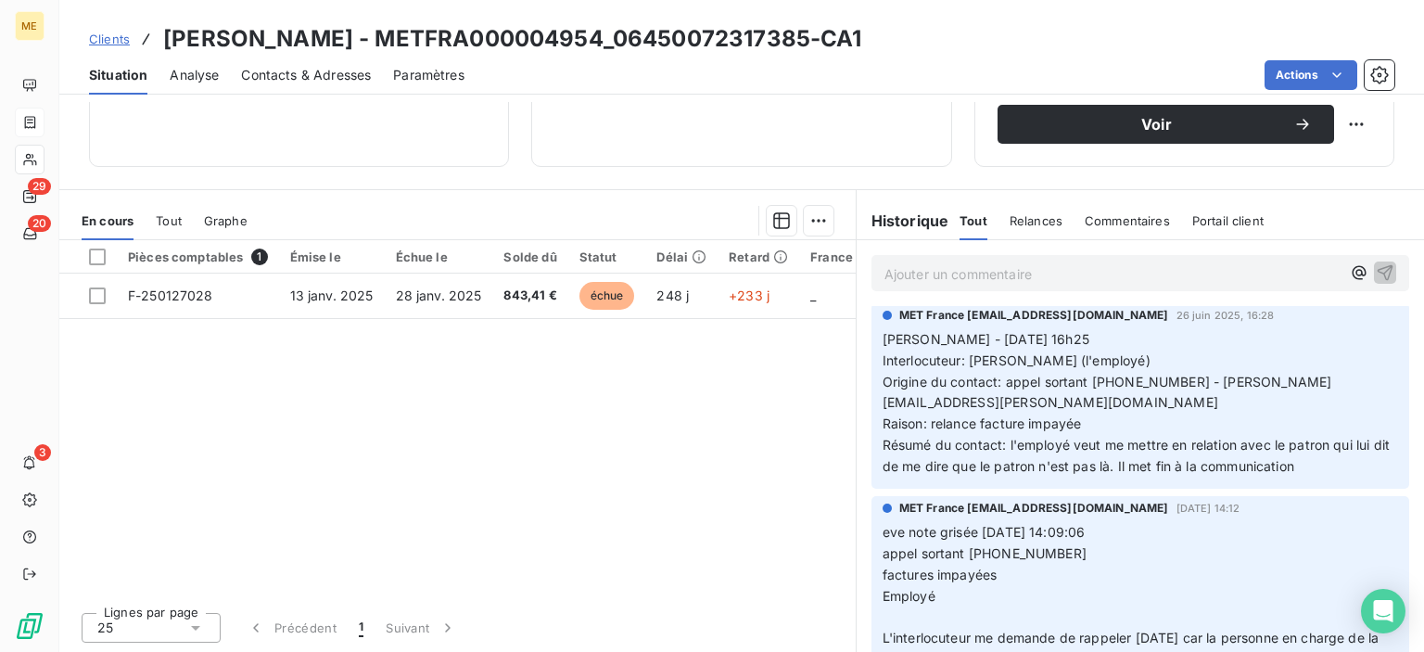
click at [1265, 483] on div "MET France [EMAIL_ADDRESS][DOMAIN_NAME] [DATE] 16:28 [PERSON_NAME] - [DATE] 16h…" at bounding box center [1141, 395] width 538 height 185
drag, startPoint x: 1129, startPoint y: 405, endPoint x: 870, endPoint y: 403, distance: 258.7
click at [872, 403] on div "MET France [EMAIL_ADDRESS][DOMAIN_NAME] [DATE] 16:28 [PERSON_NAME] - [DATE] 16h…" at bounding box center [1141, 395] width 538 height 185
copy span "[EMAIL_ADDRESS][DOMAIN_NAME]"
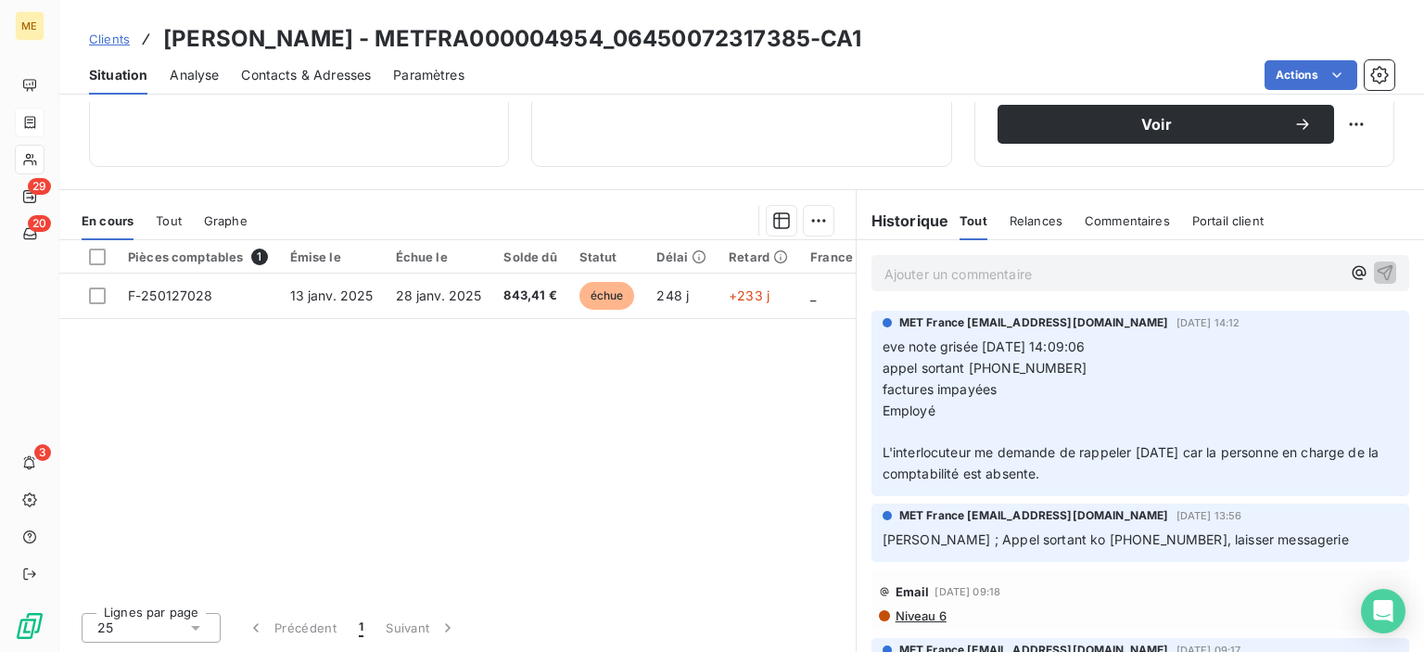
scroll to position [556, 0]
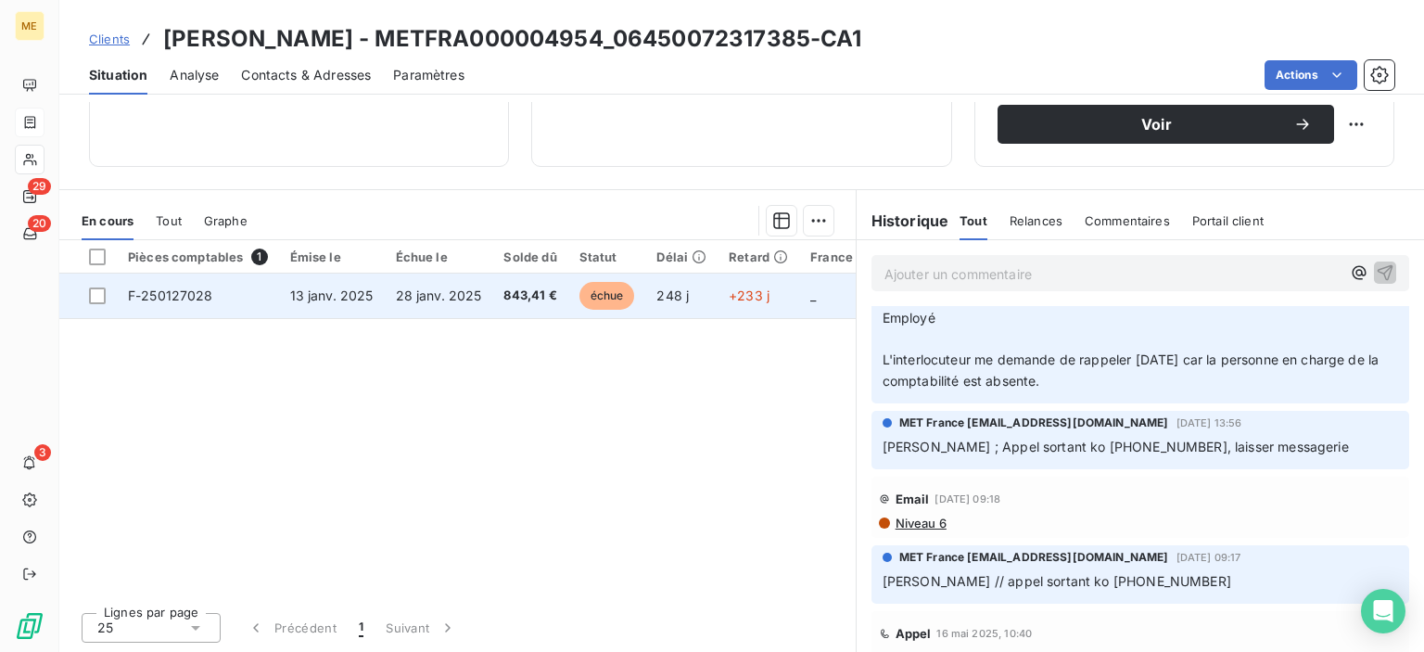
click at [476, 296] on span "28 janv. 2025" at bounding box center [439, 295] width 86 height 16
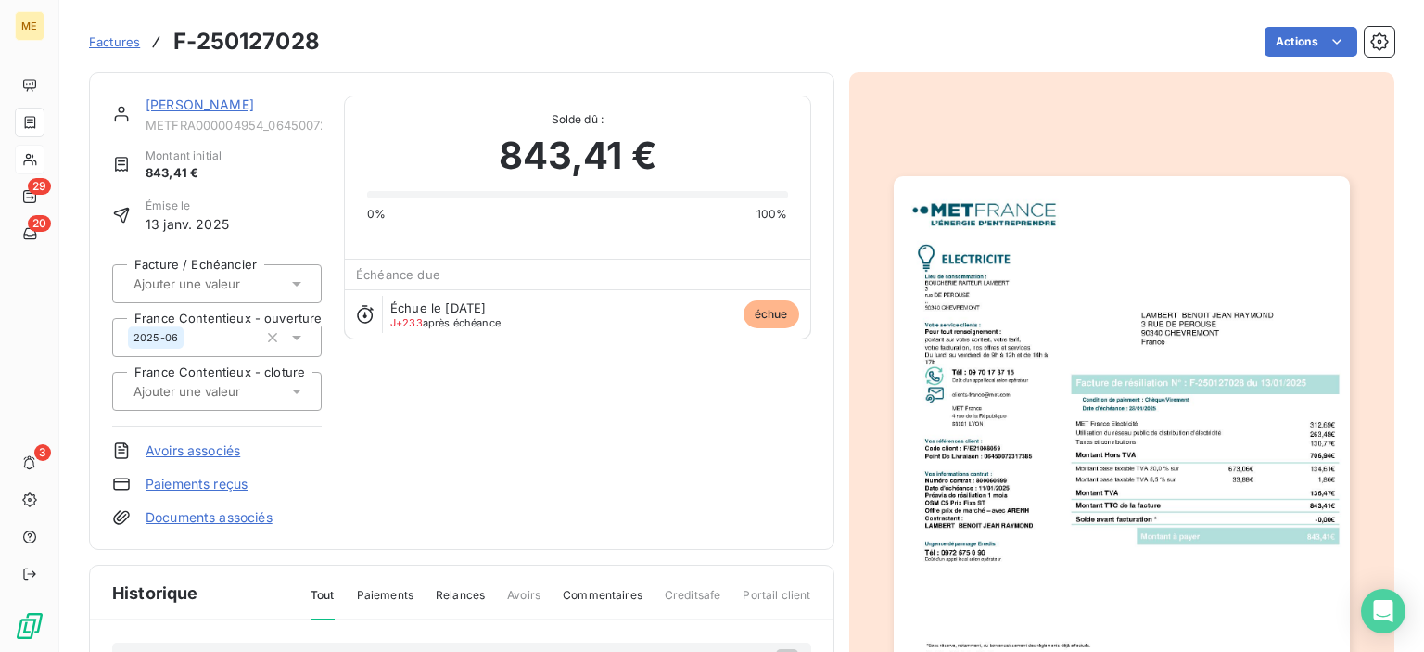
click at [993, 236] on img "button" at bounding box center [1122, 498] width 456 height 644
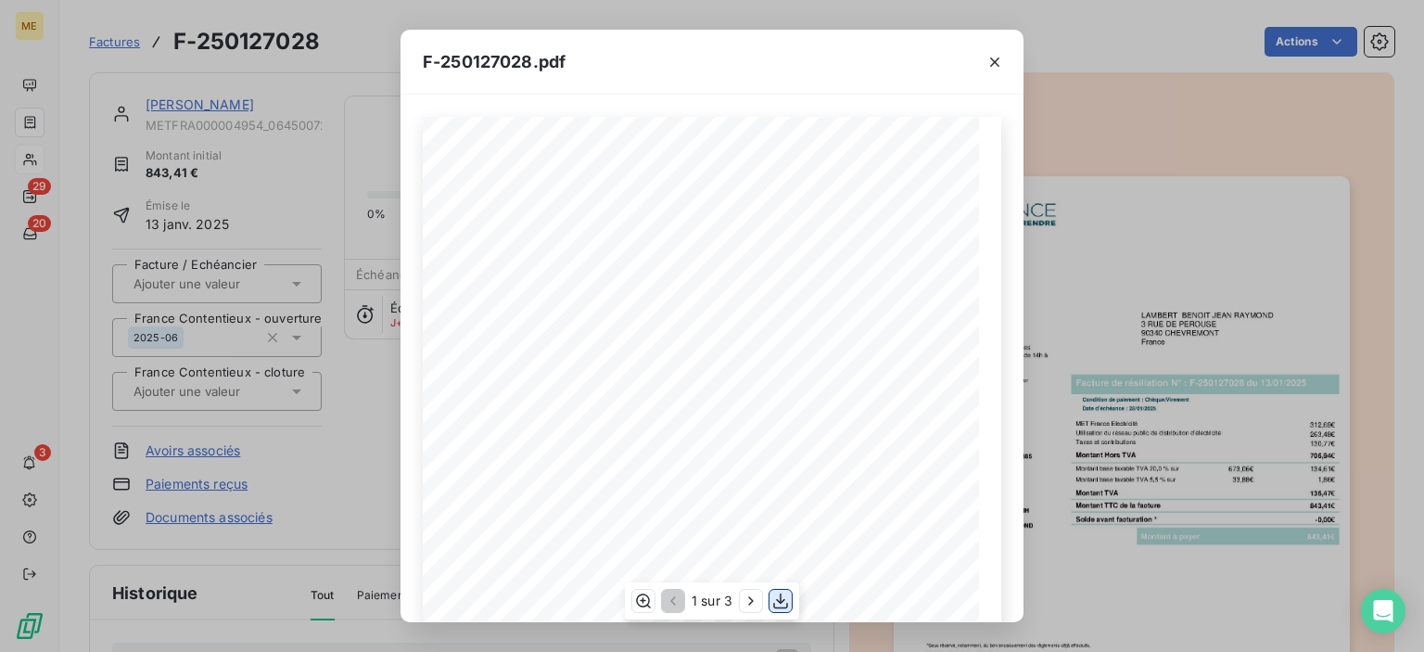
click at [779, 600] on icon "button" at bounding box center [781, 601] width 19 height 19
click at [997, 67] on icon "button" at bounding box center [995, 62] width 19 height 19
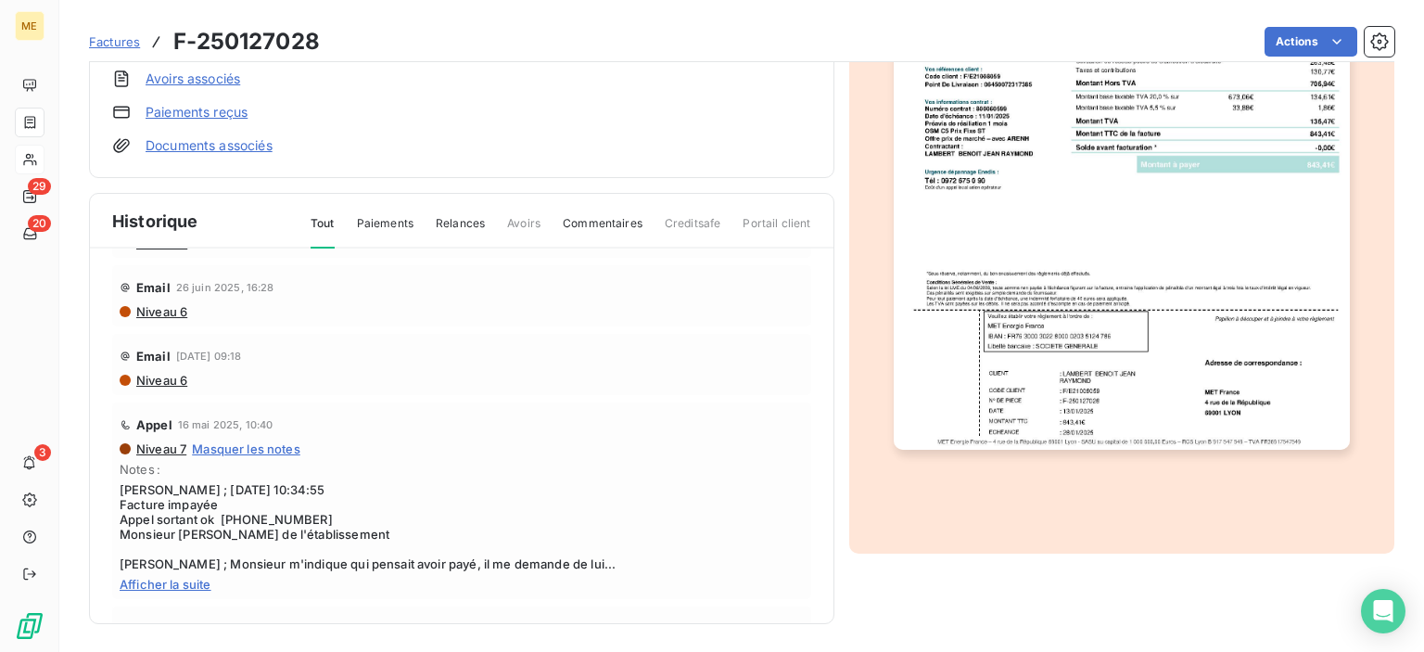
scroll to position [278, 0]
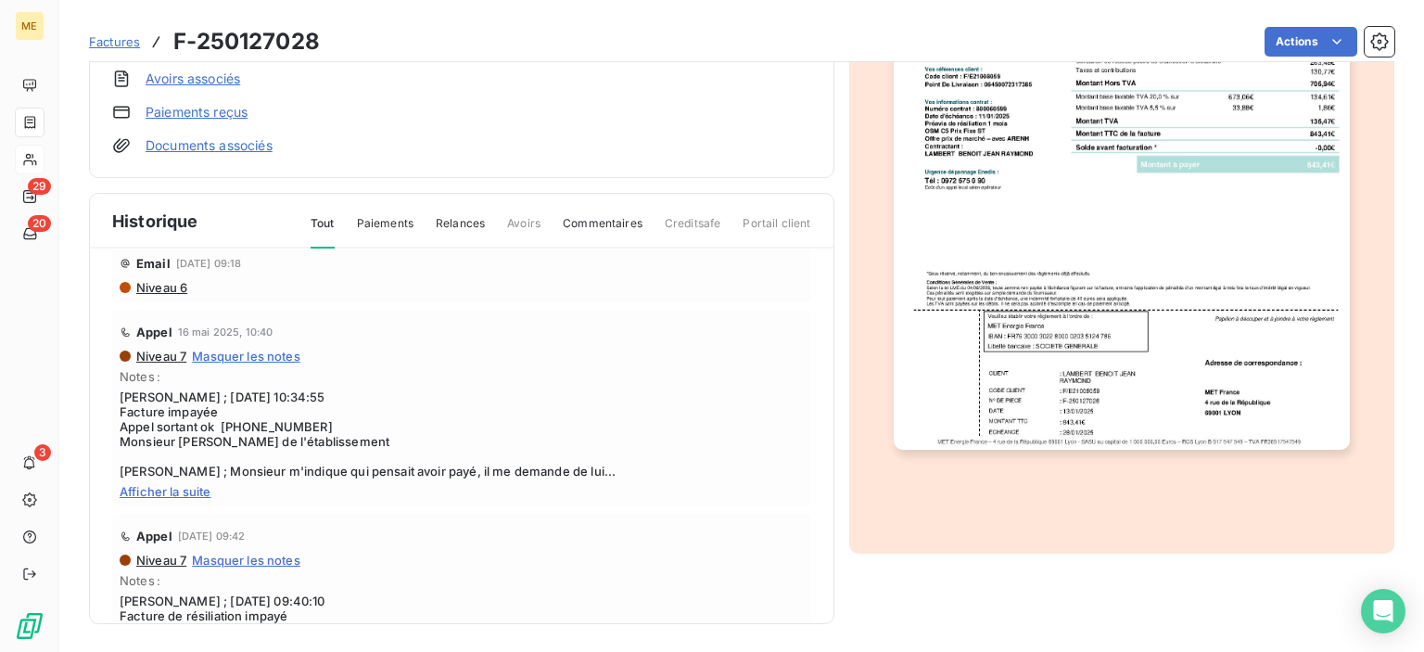
click at [179, 499] on span "Afficher la suite" at bounding box center [462, 491] width 684 height 15
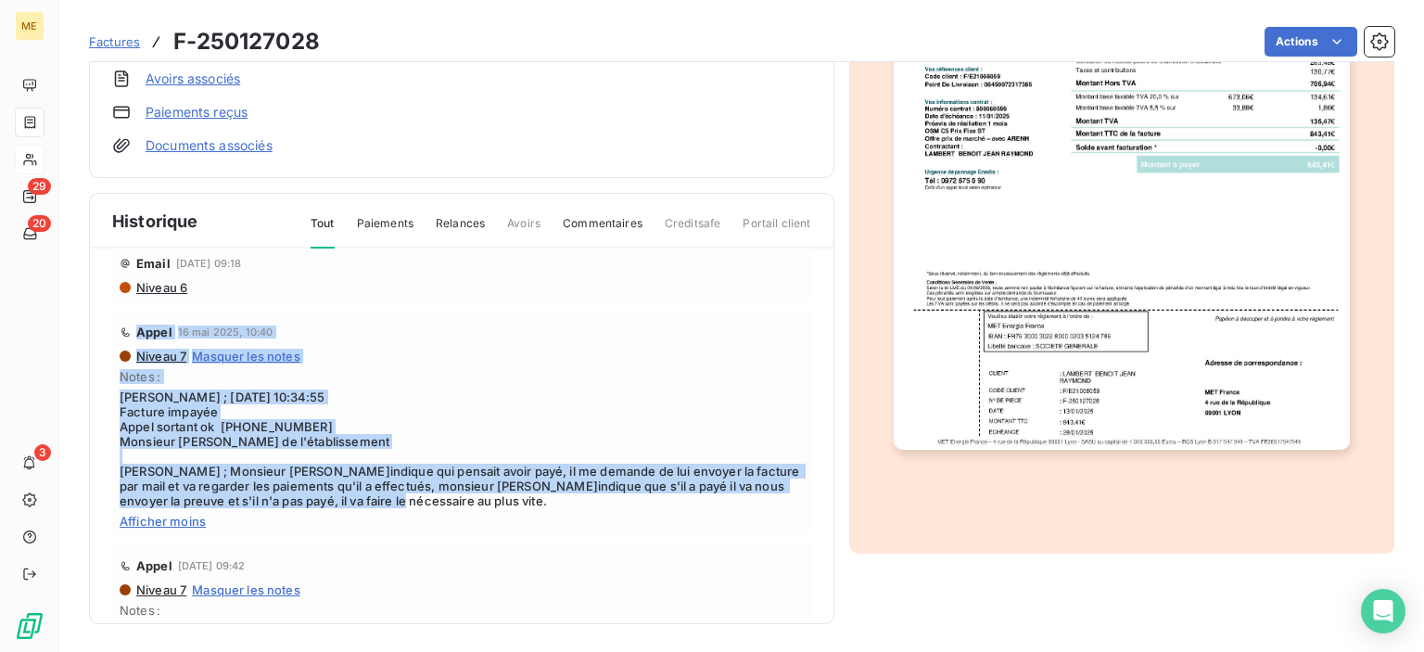
drag, startPoint x: 457, startPoint y: 519, endPoint x: 117, endPoint y: 319, distance: 394.9
click at [117, 319] on div "Appel [DATE] 10:40 Niveau 7 Masquer les notes Notes : [PERSON_NAME] ; [DATE] 10…" at bounding box center [461, 423] width 699 height 226
copy div "Appel [DATE] 10:40 Niveau 7 Masquer les notes Notes : [PERSON_NAME] ; [DATE] 10…"
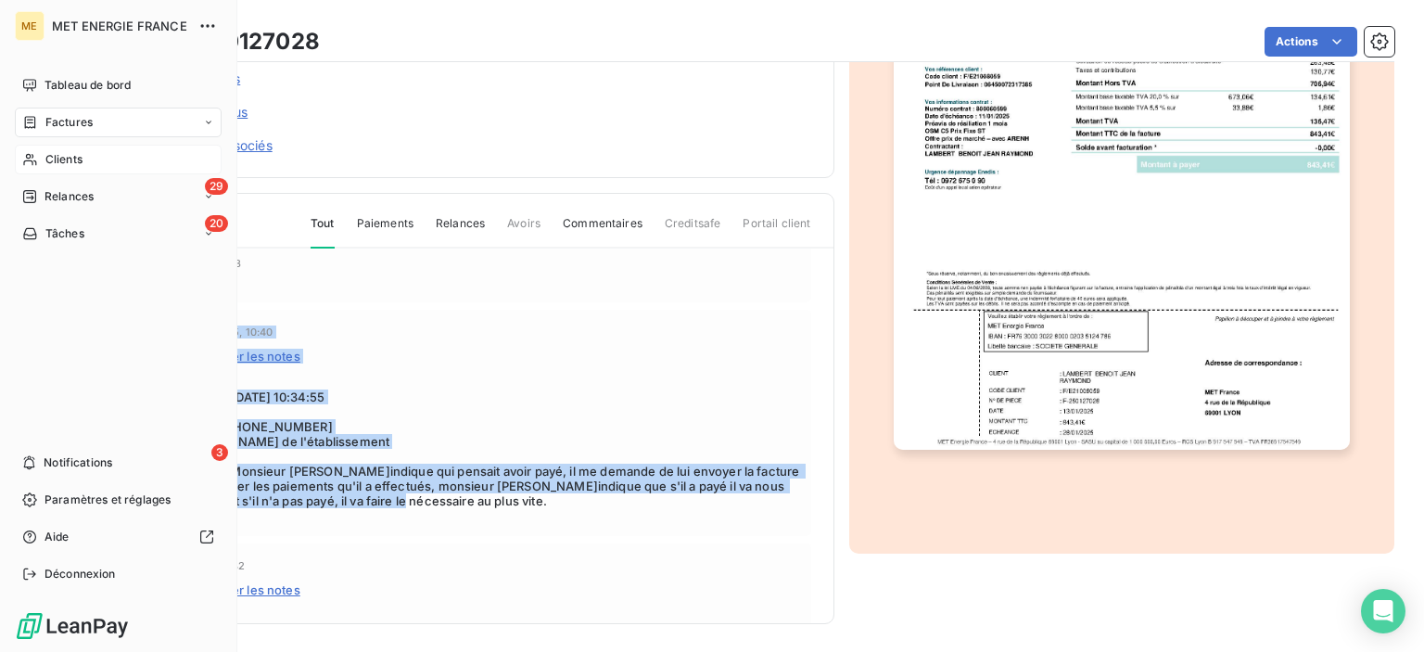
click at [73, 153] on span "Clients" at bounding box center [63, 159] width 37 height 17
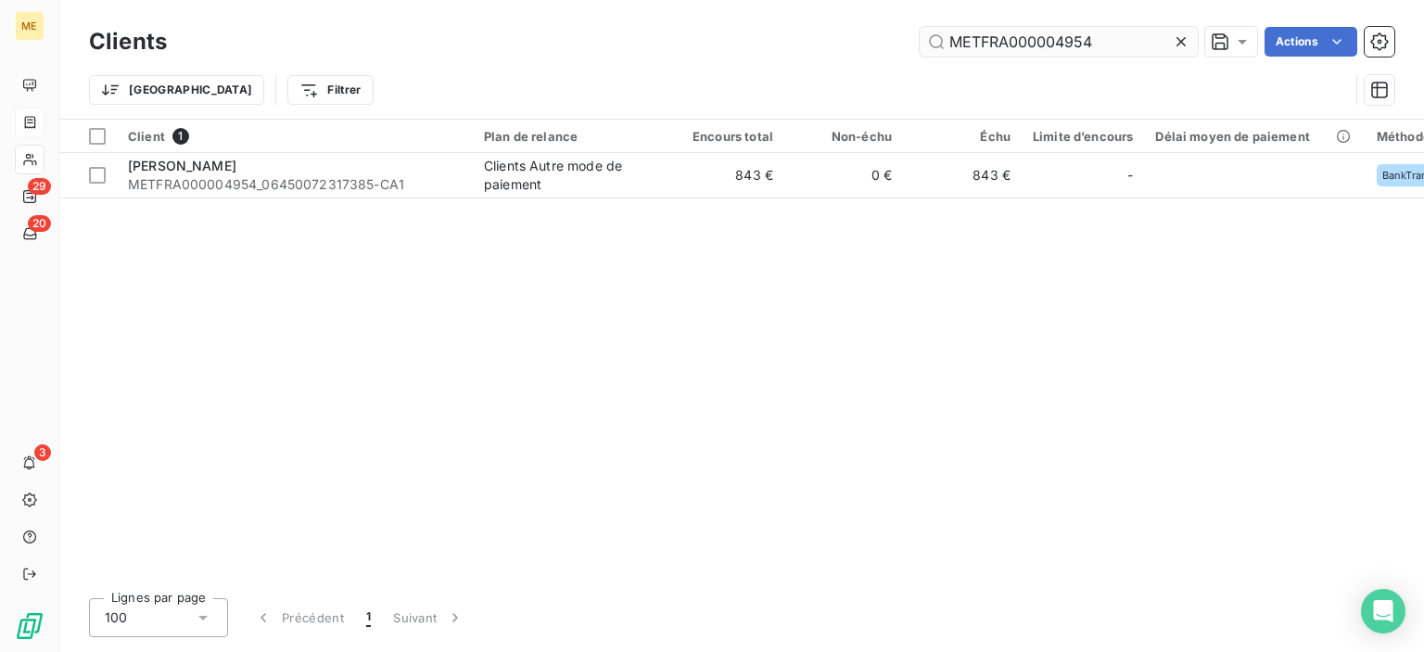
drag, startPoint x: 1059, startPoint y: 44, endPoint x: 1098, endPoint y: 43, distance: 39.0
click at [1098, 43] on input "METFRA000004954" at bounding box center [1059, 42] width 278 height 30
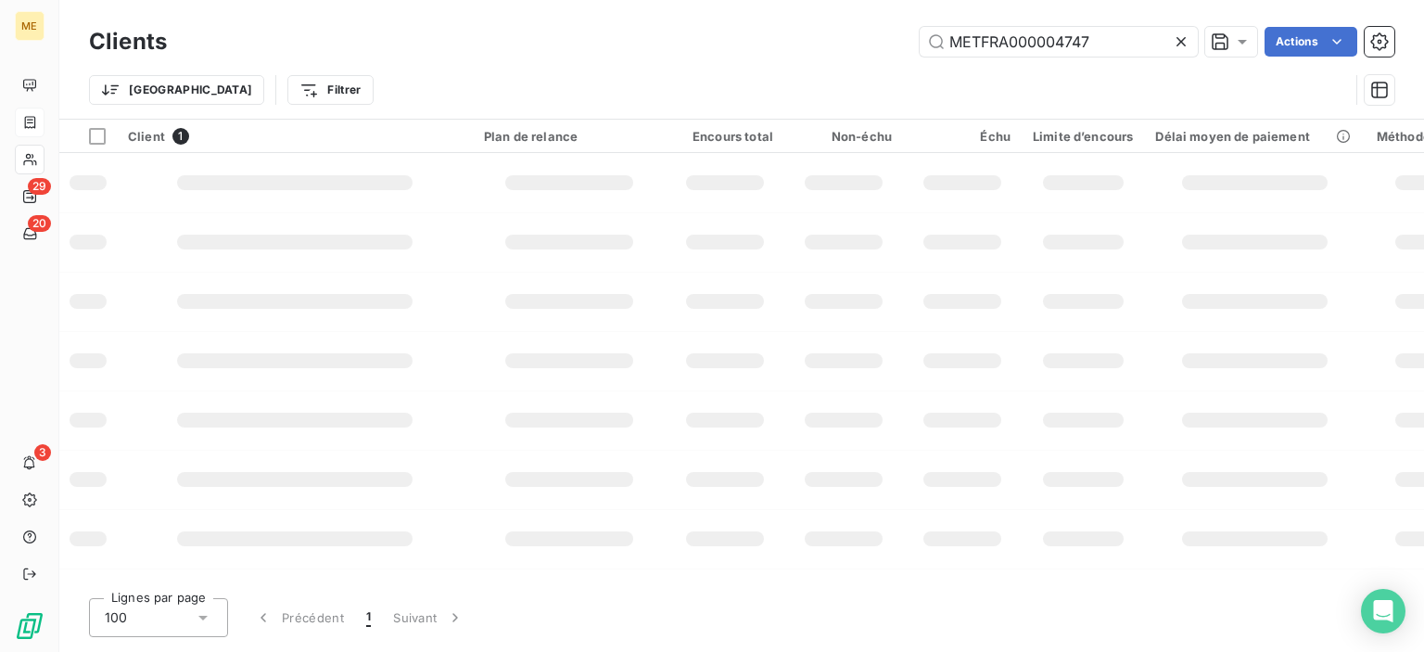
type input "METFRA000004747"
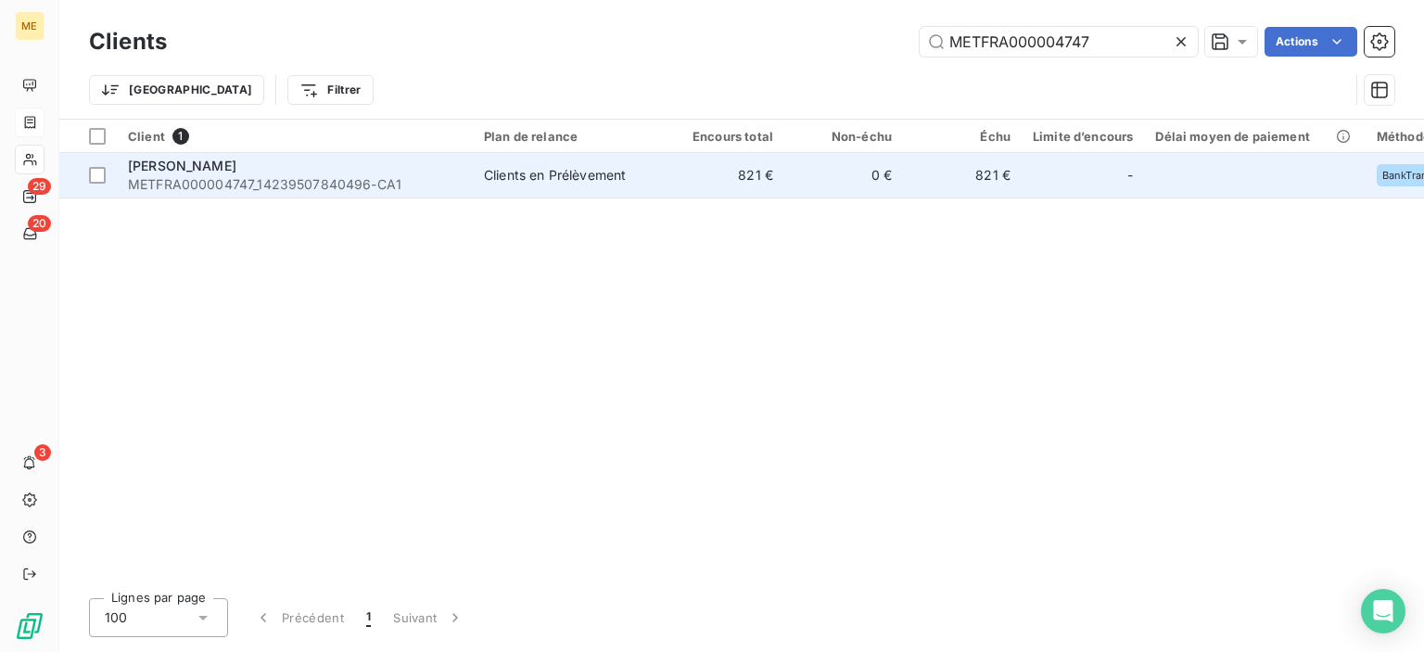
click at [251, 171] on div "[PERSON_NAME]" at bounding box center [295, 166] width 334 height 19
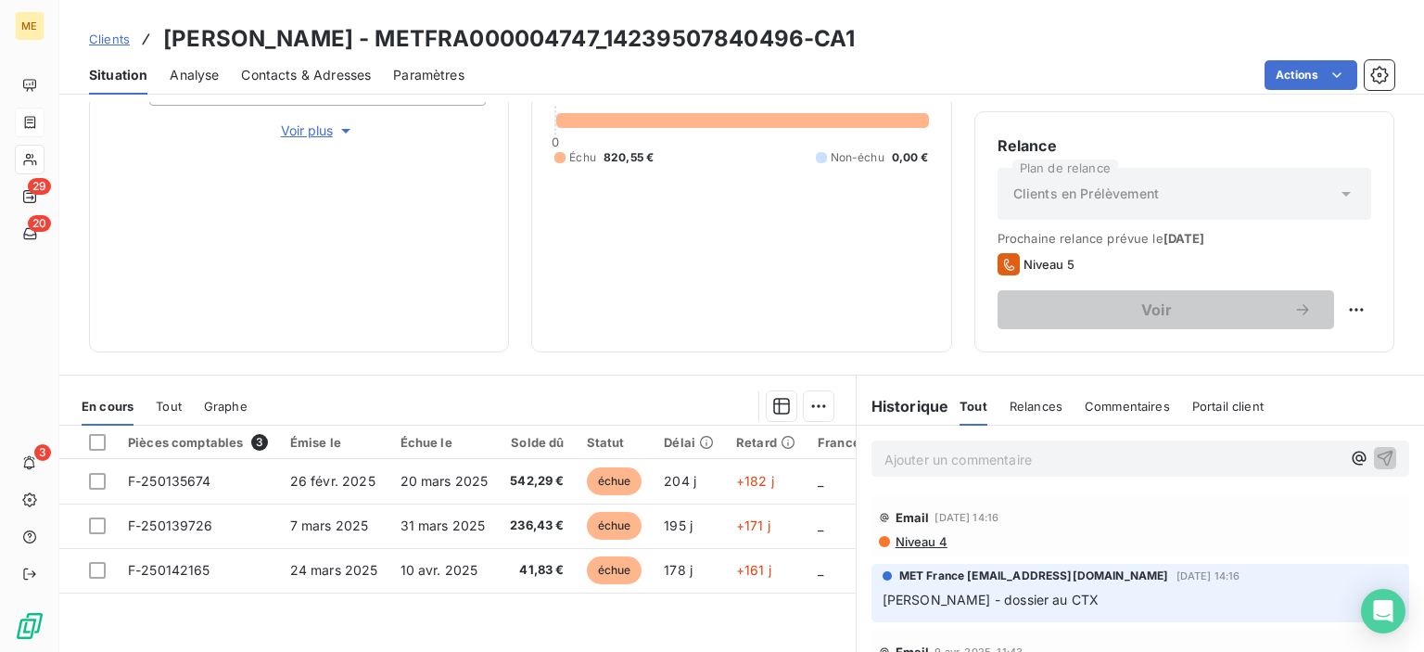
scroll to position [178, 0]
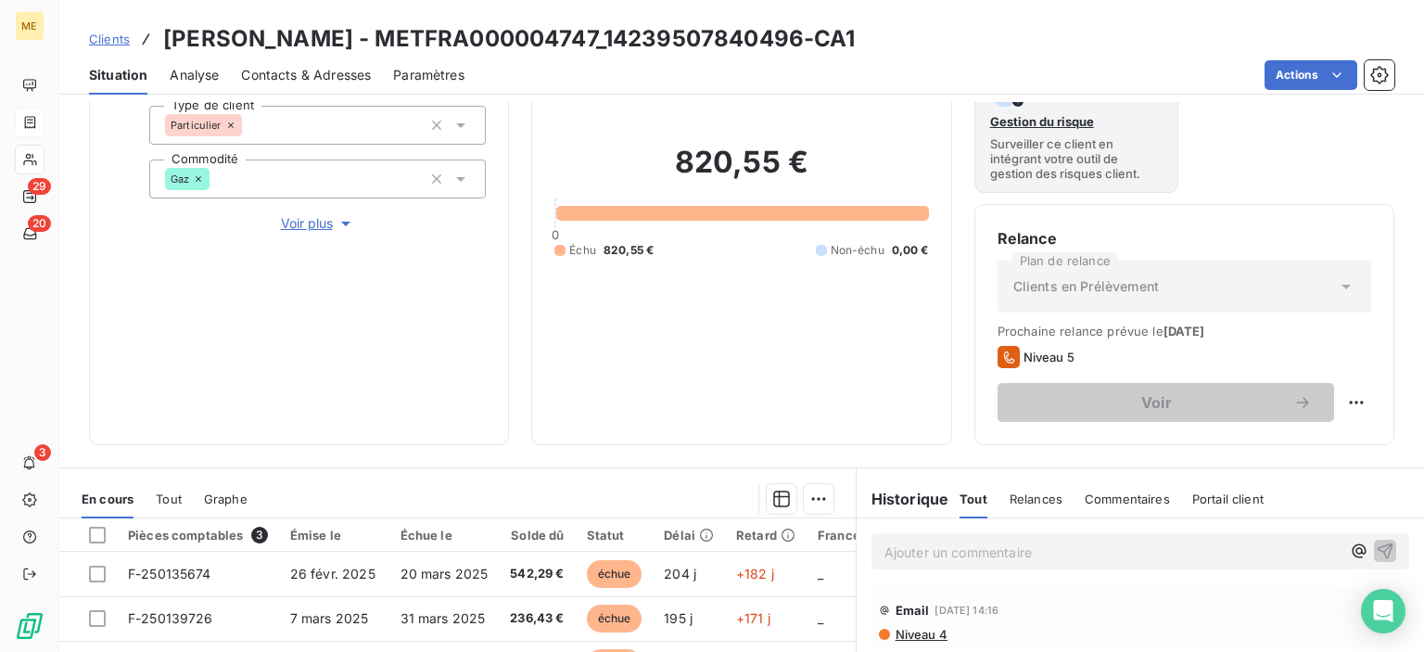
click at [1036, 491] on span "Relances" at bounding box center [1036, 498] width 53 height 15
